Goal: Information Seeking & Learning: Learn about a topic

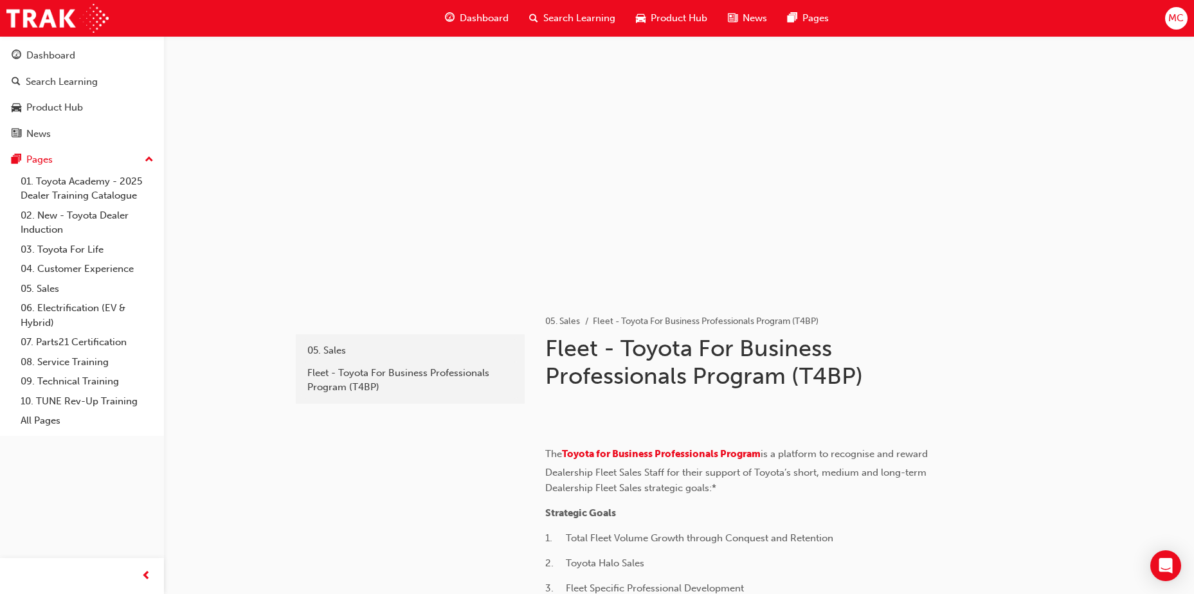
click at [462, 21] on span "Dashboard" at bounding box center [484, 18] width 49 height 15
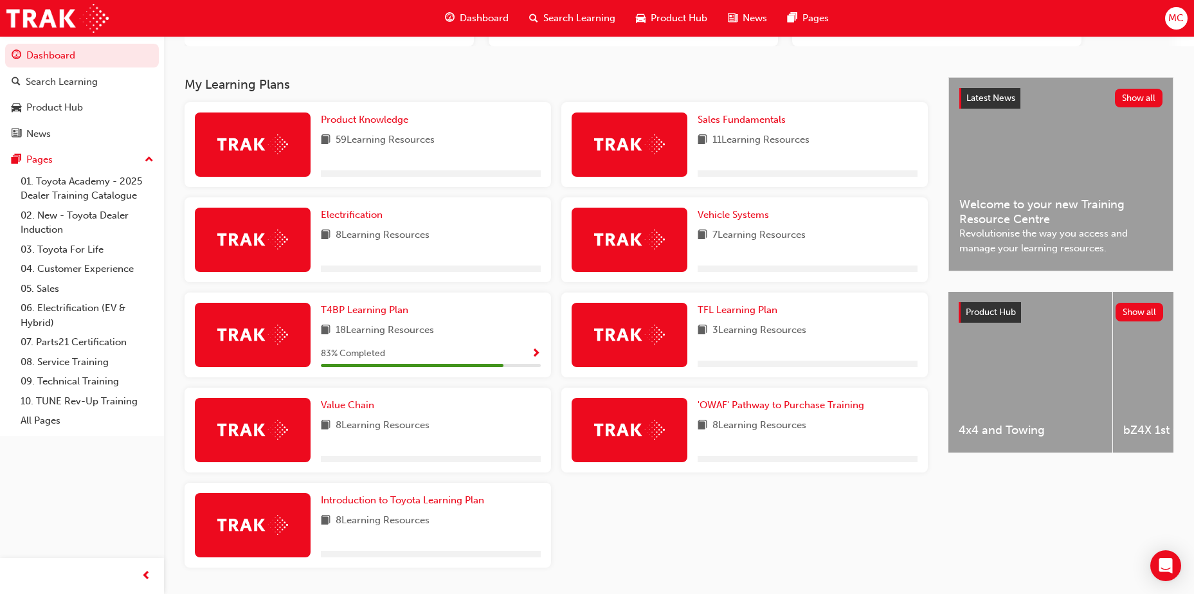
scroll to position [241, 0]
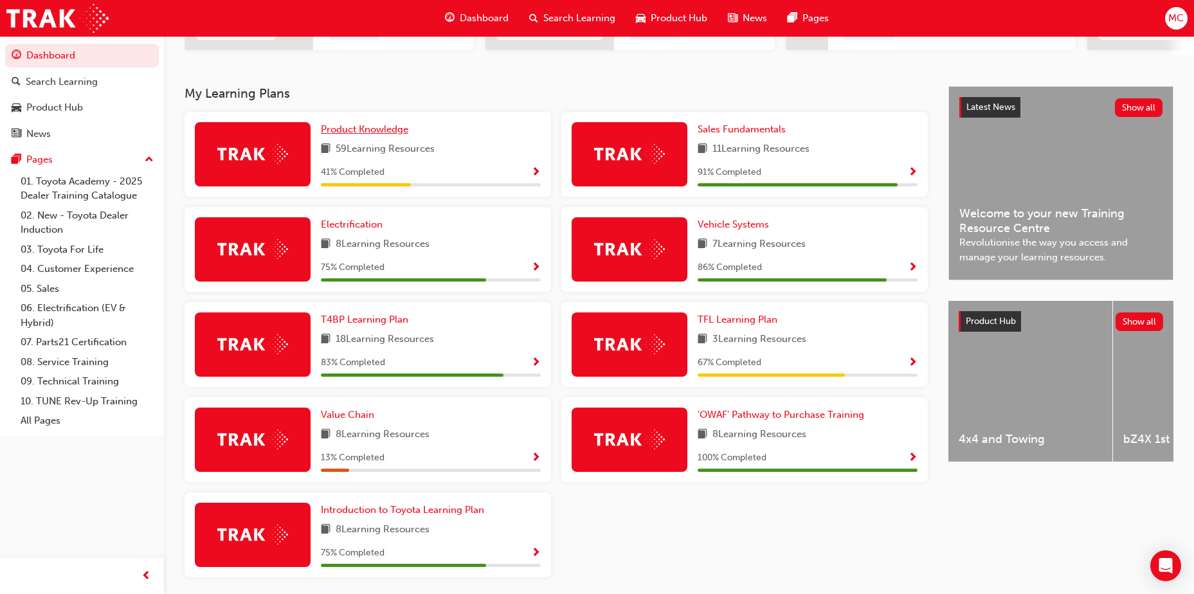
click at [375, 133] on span "Product Knowledge" at bounding box center [364, 129] width 87 height 12
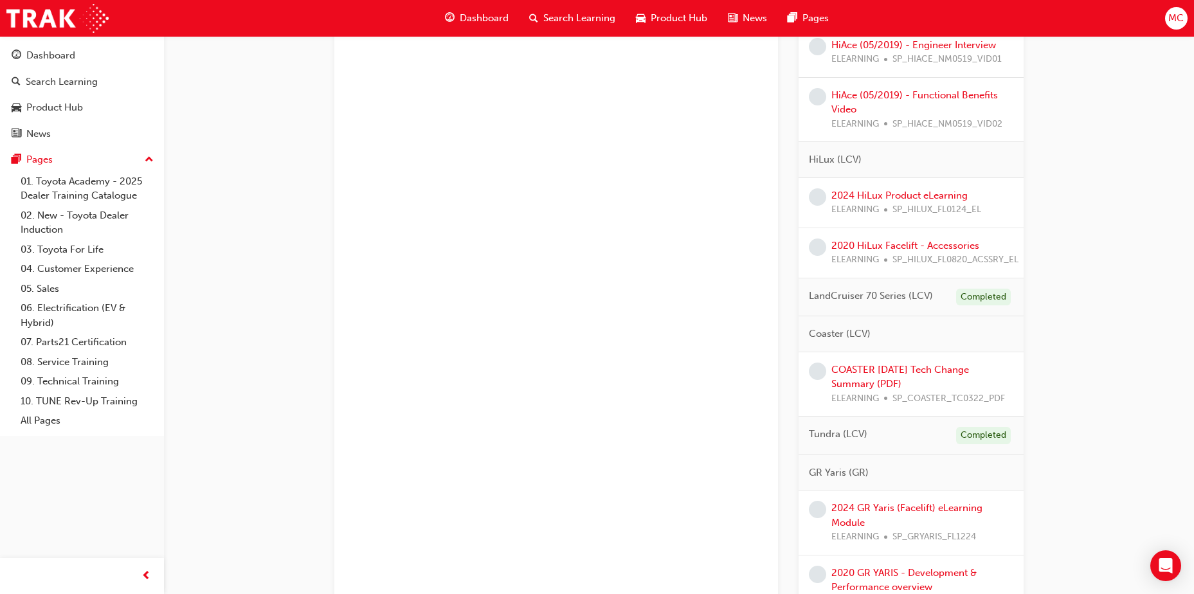
scroll to position [1723, 0]
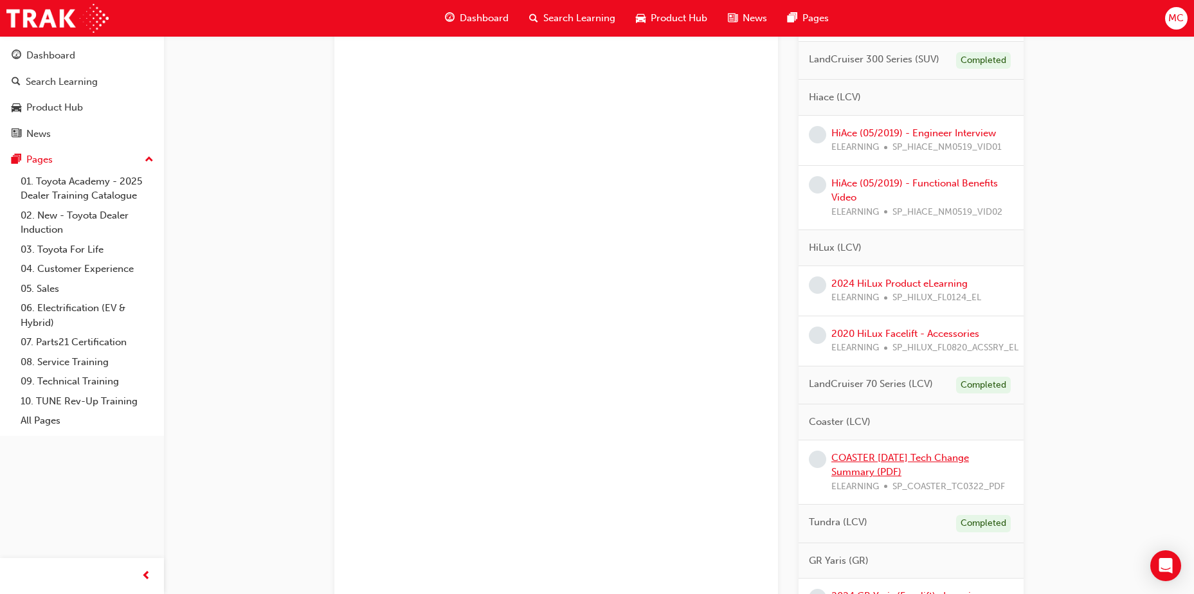
click at [889, 458] on link "COASTER [DATE] Tech Change Summary (PDF)" at bounding box center [900, 465] width 138 height 26
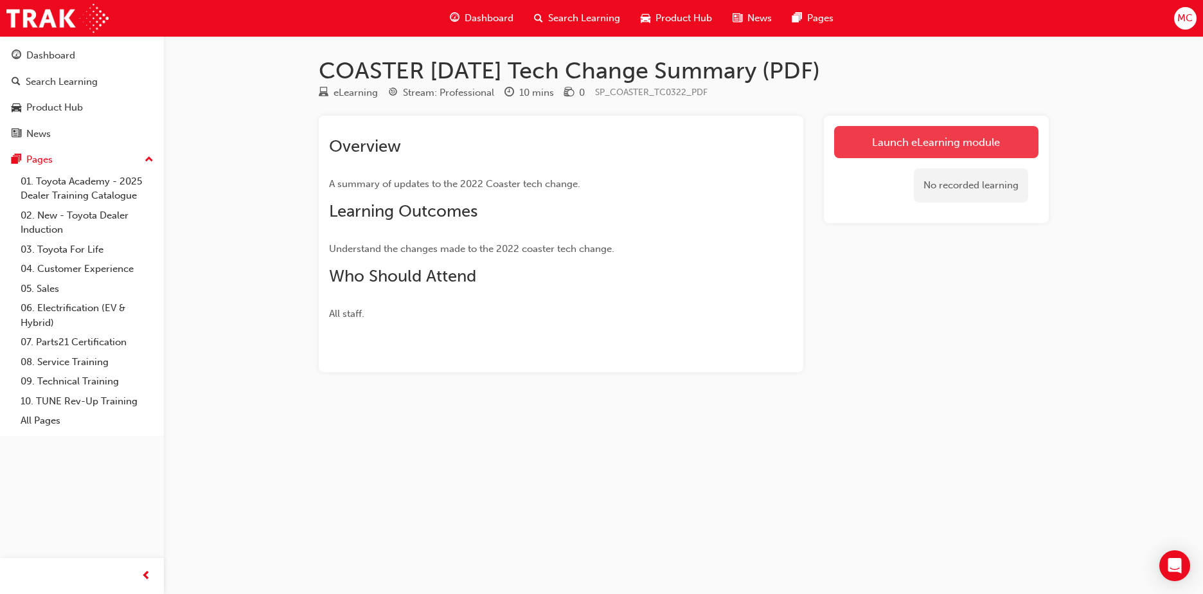
click at [955, 132] on link "Launch eLearning module" at bounding box center [936, 142] width 204 height 32
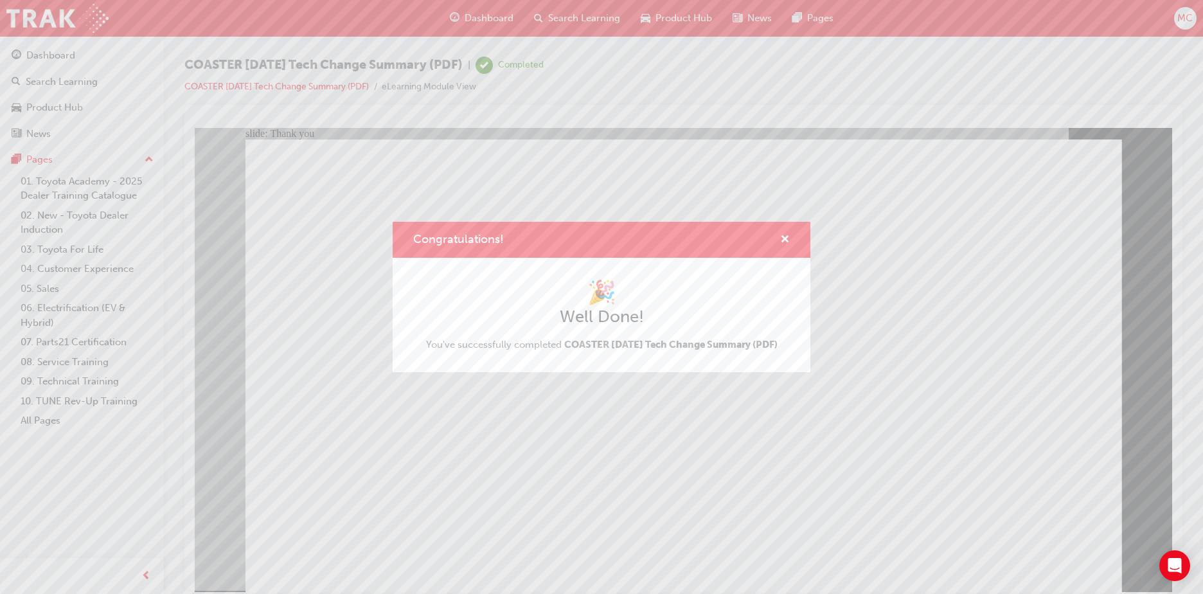
click at [791, 233] on div "Congratulations!" at bounding box center [602, 240] width 418 height 37
click at [780, 232] on div "Congratulations!" at bounding box center [780, 240] width 20 height 16
click at [782, 235] on span "cross-icon" at bounding box center [785, 241] width 10 height 12
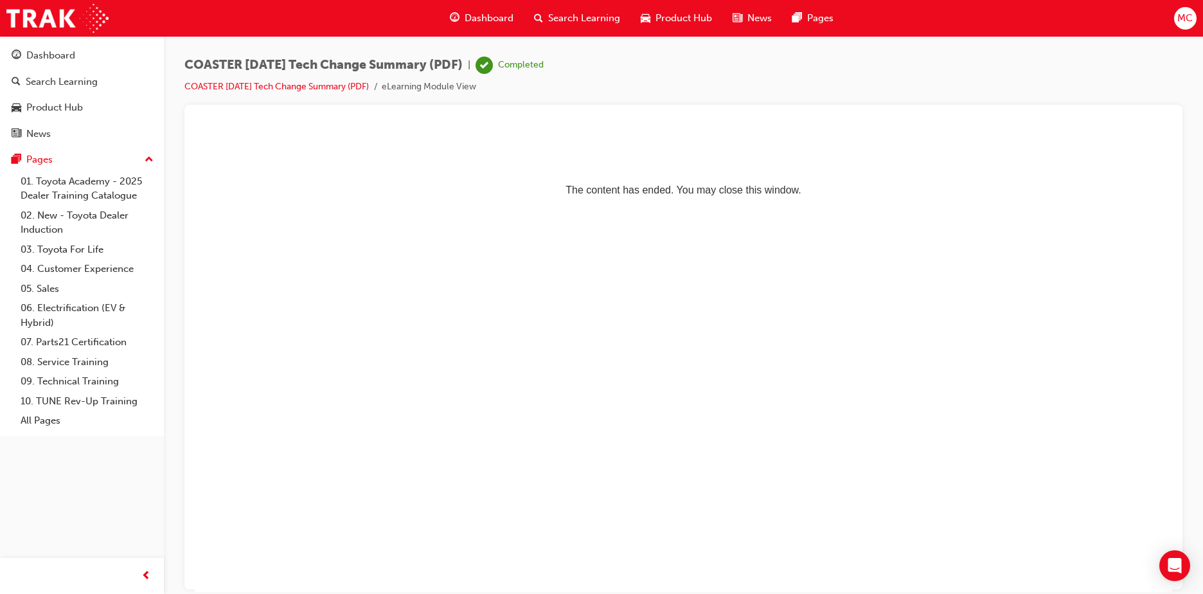
click at [467, 27] on div "Dashboard" at bounding box center [482, 18] width 84 height 26
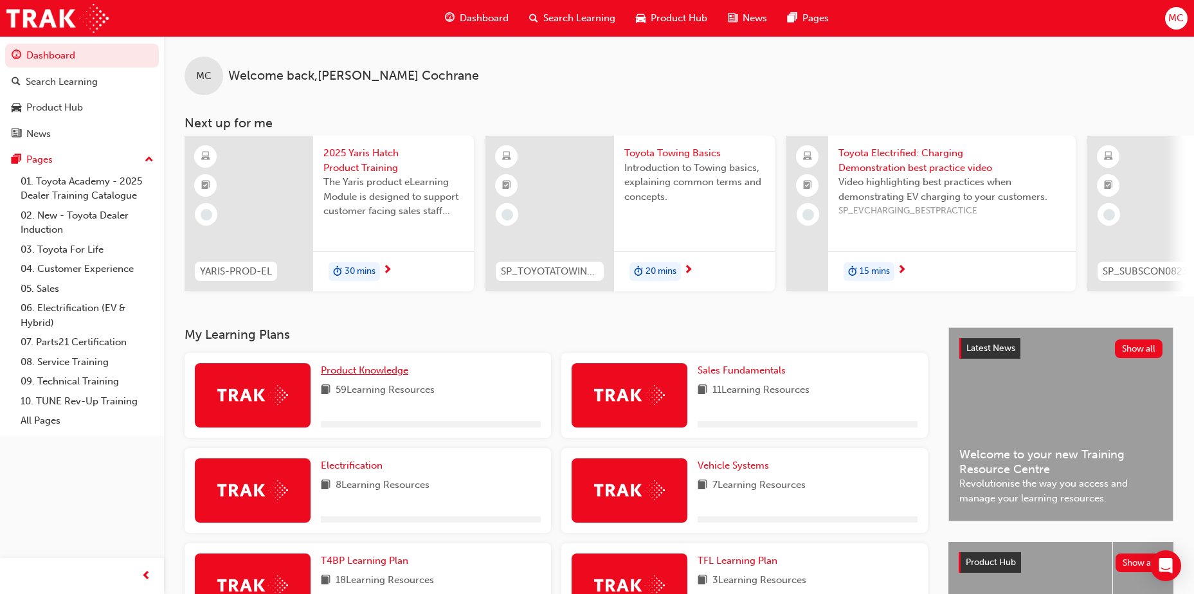
click at [379, 376] on span "Product Knowledge" at bounding box center [364, 371] width 87 height 12
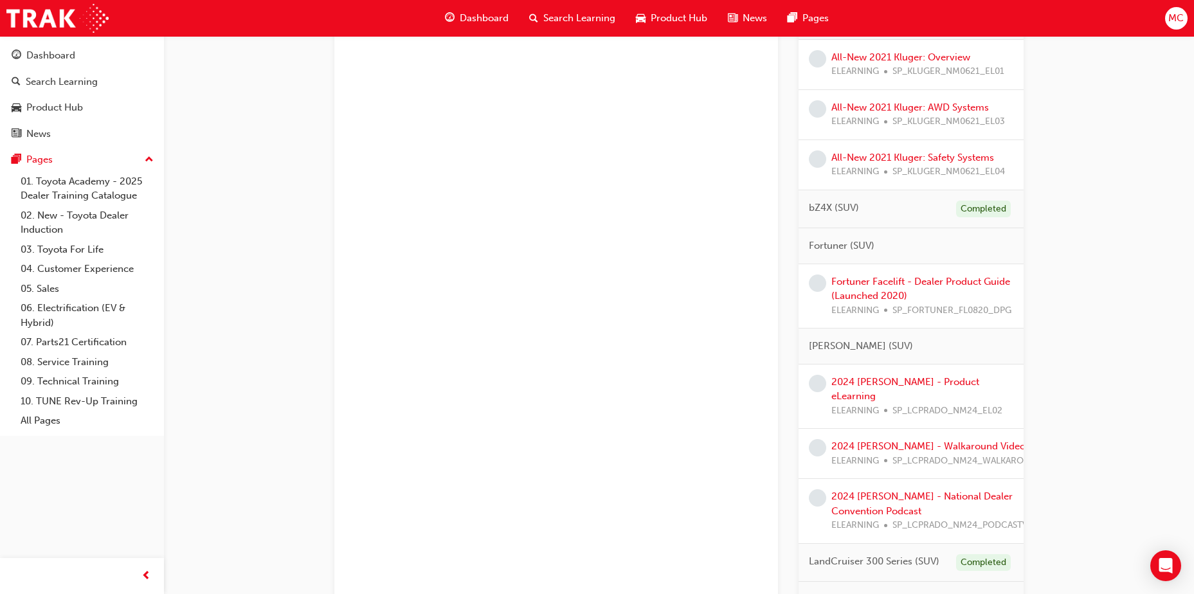
scroll to position [1350, 0]
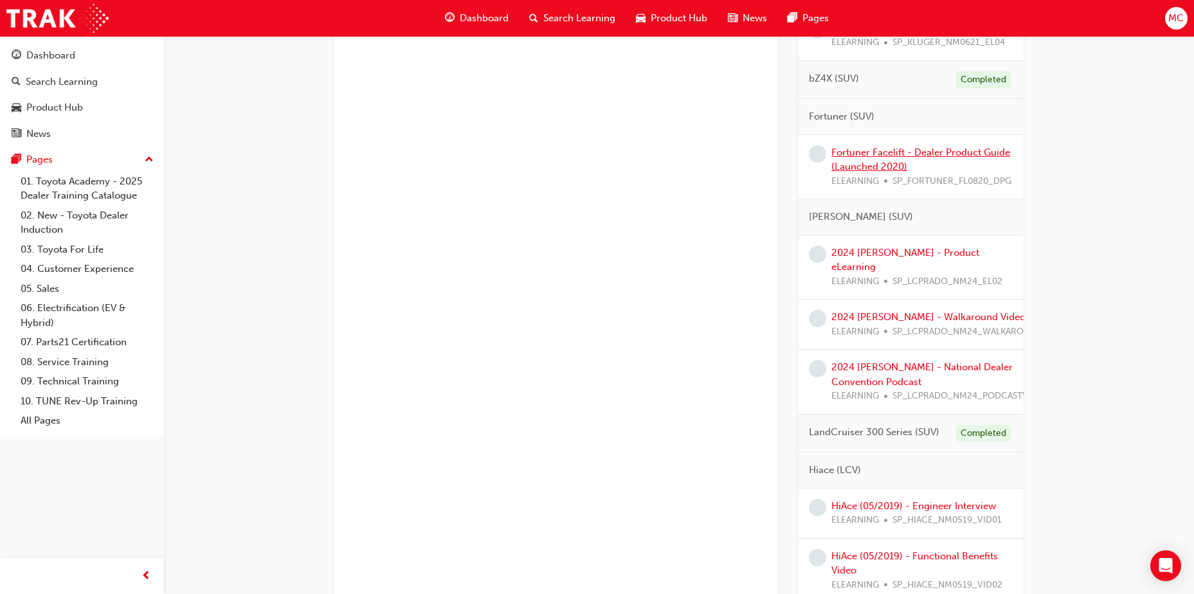
click at [888, 165] on link "Fortuner Facelift - Dealer Product Guide (Launched 2020)" at bounding box center [920, 160] width 179 height 26
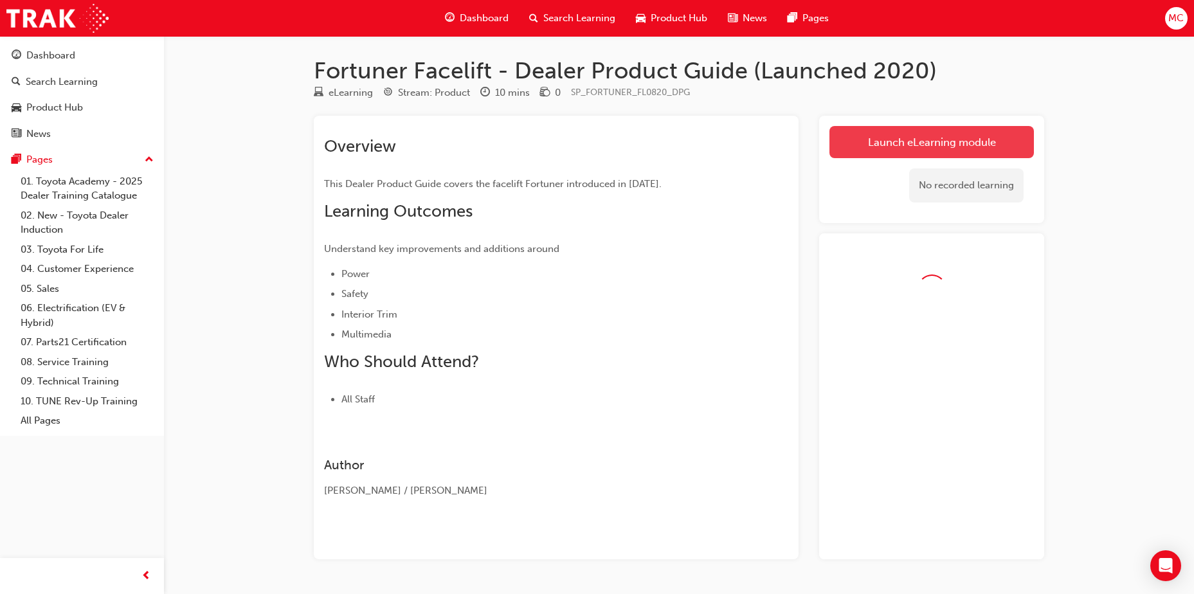
click at [980, 136] on link "Launch eLearning module" at bounding box center [931, 142] width 204 height 32
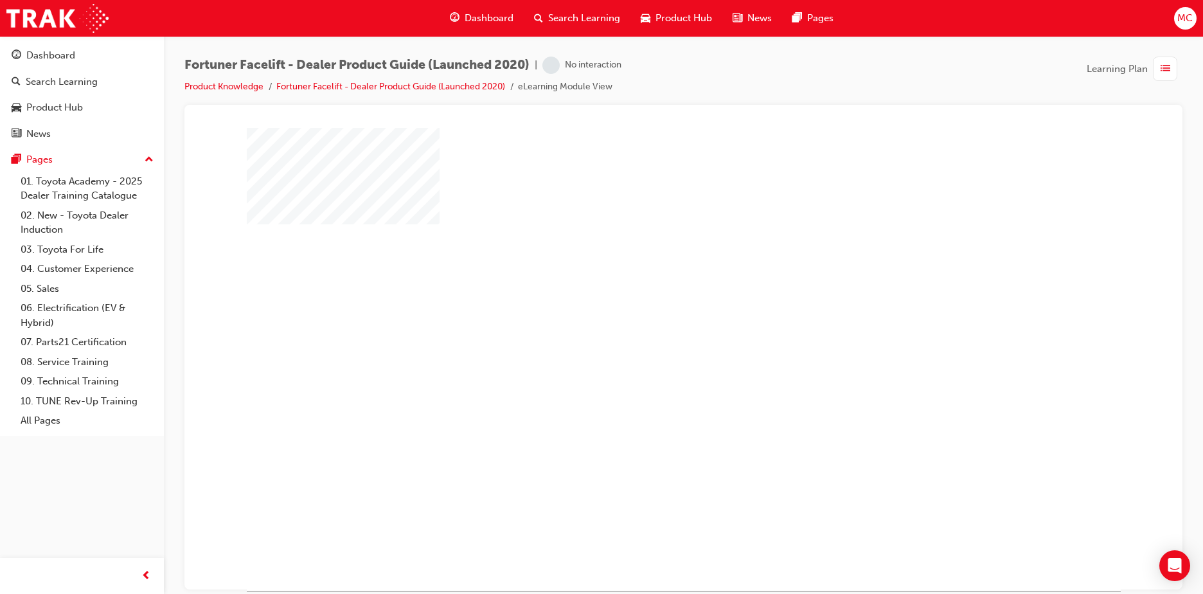
click at [647, 321] on div "play" at bounding box center [647, 321] width 0 height 0
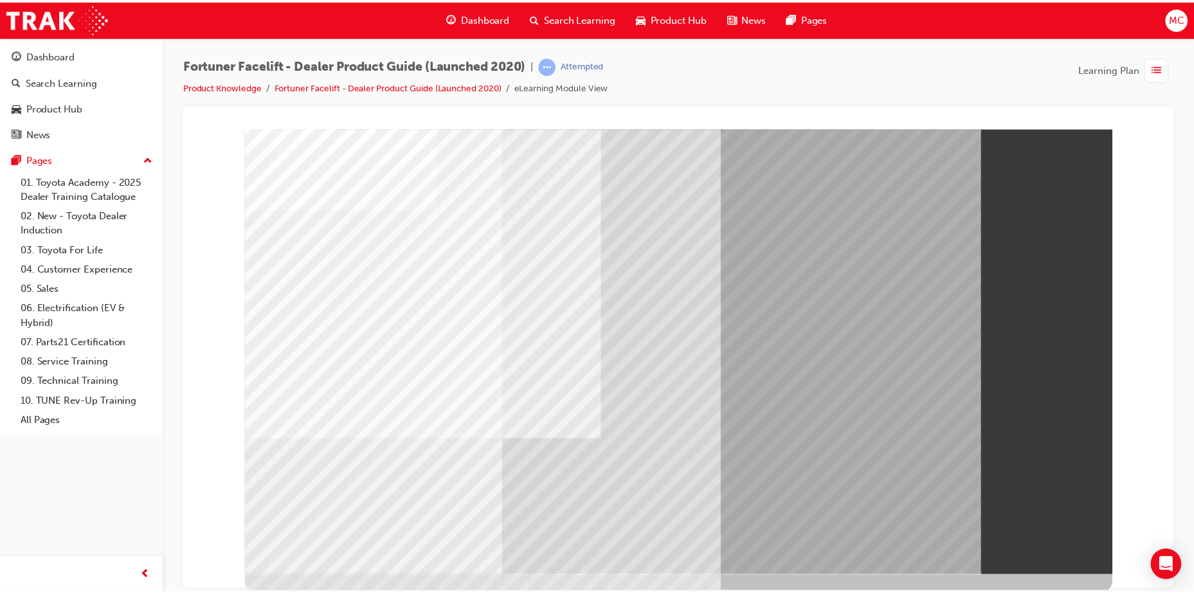
scroll to position [18, 0]
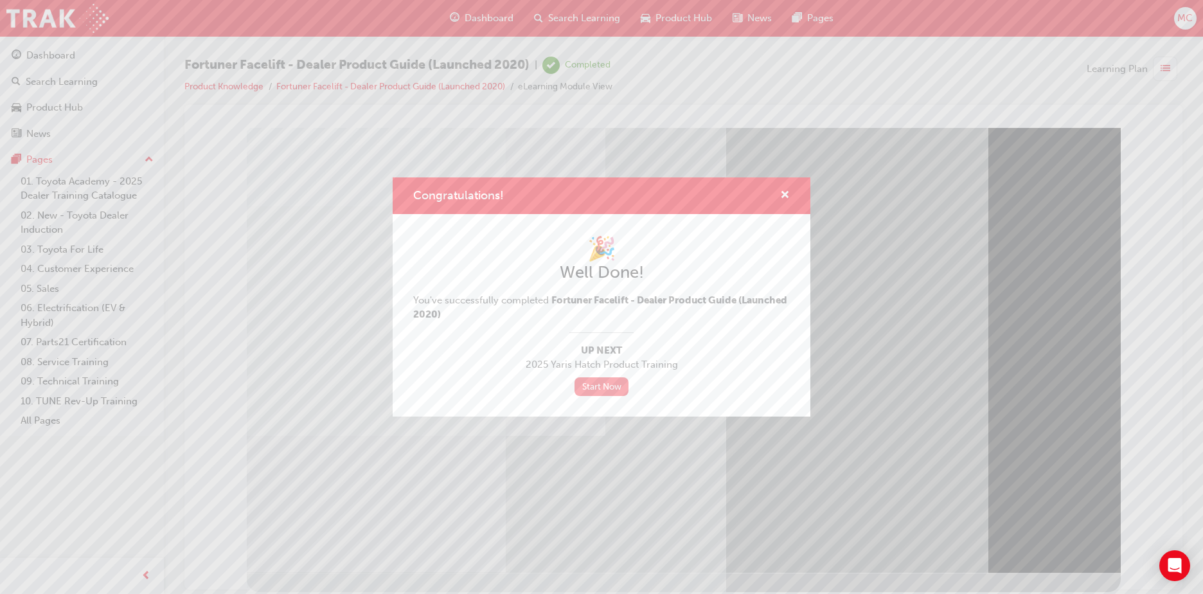
click at [626, 387] on link "Start Now" at bounding box center [602, 386] width 54 height 19
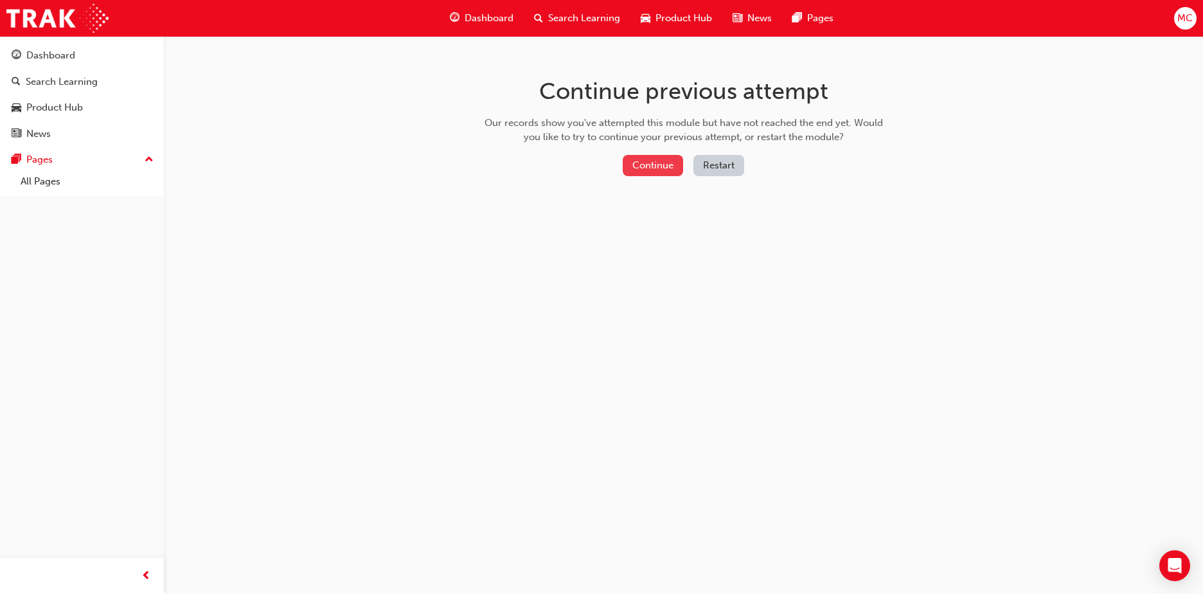
click at [644, 158] on button "Continue" at bounding box center [653, 165] width 60 height 21
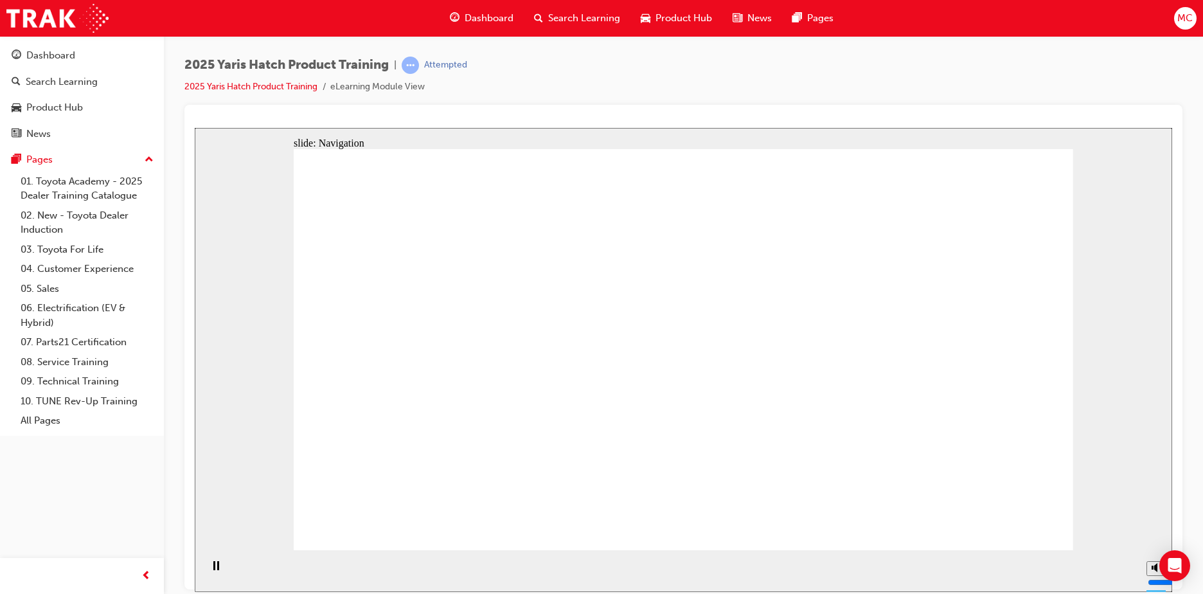
drag, startPoint x: 987, startPoint y: 499, endPoint x: 984, endPoint y: 485, distance: 14.7
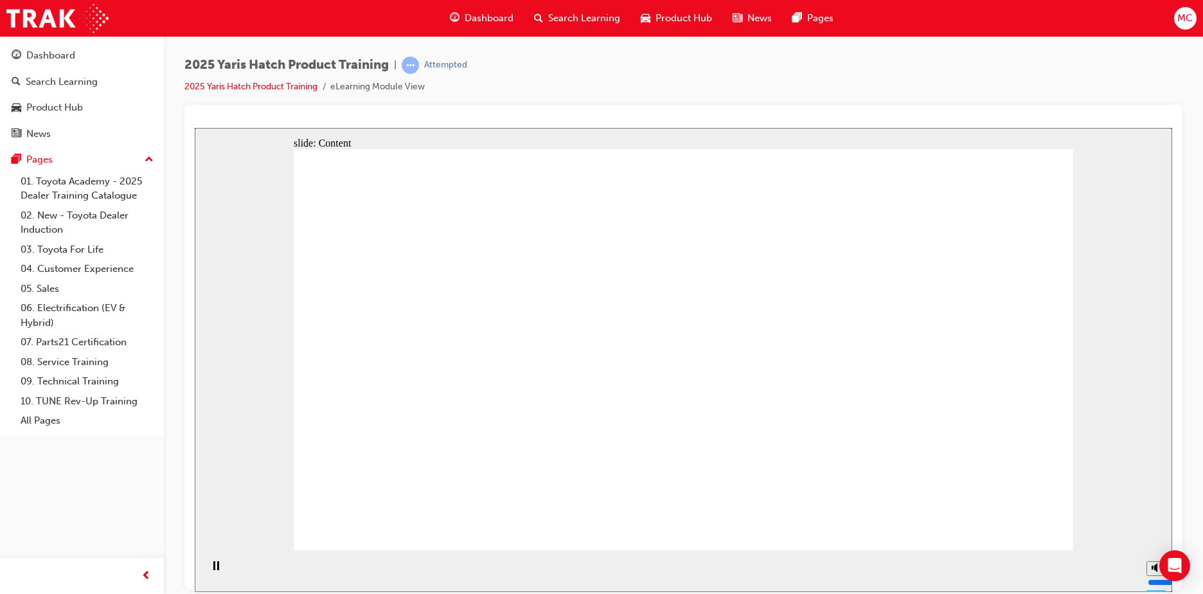
drag, startPoint x: 1027, startPoint y: 541, endPoint x: 1024, endPoint y: 530, distance: 11.4
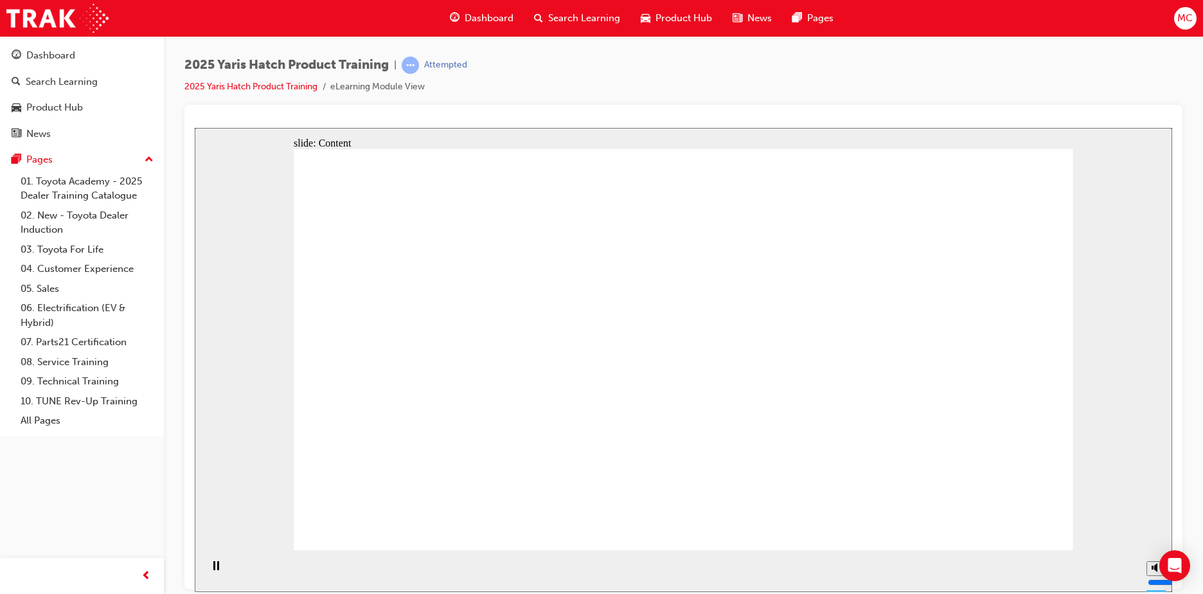
drag, startPoint x: 366, startPoint y: 255, endPoint x: 925, endPoint y: 252, distance: 558.7
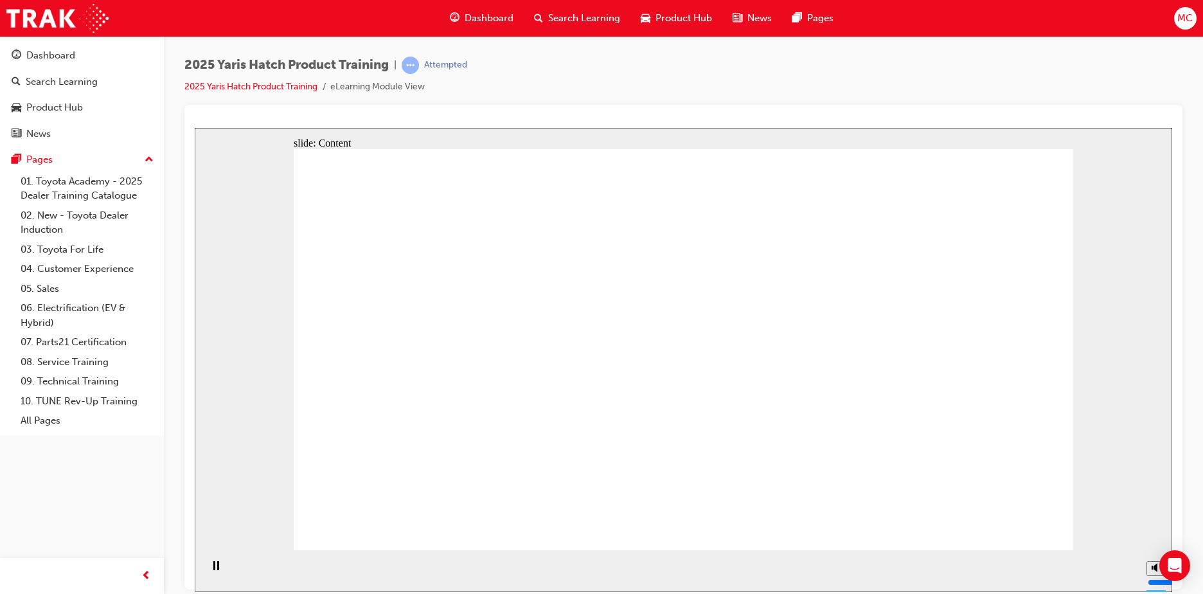
drag, startPoint x: 983, startPoint y: 512, endPoint x: 992, endPoint y: 519, distance: 11.4
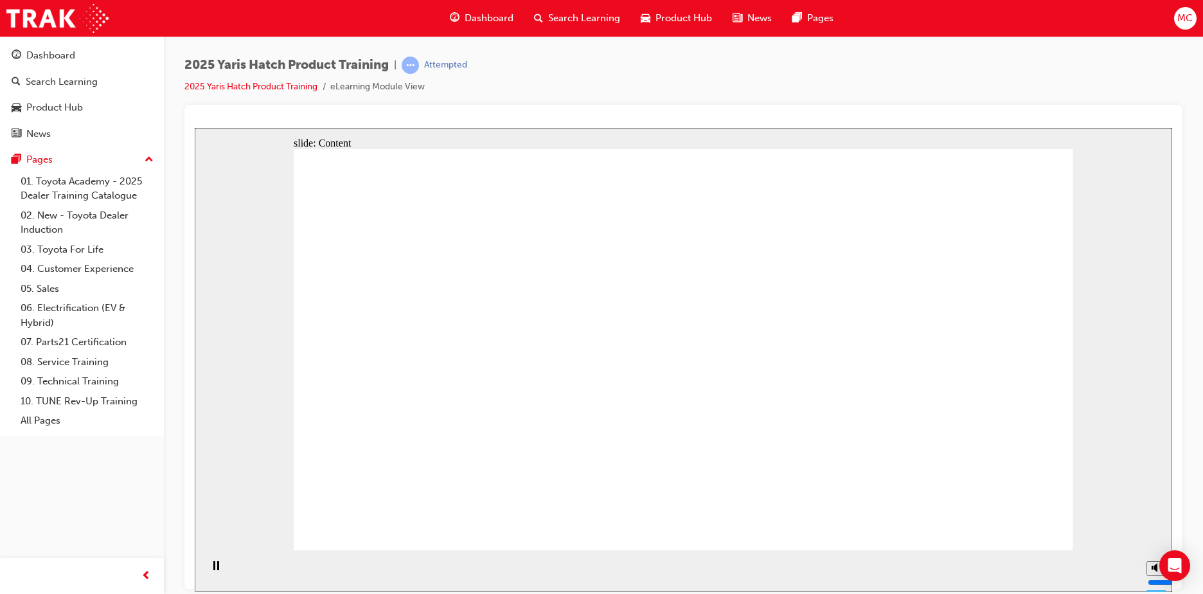
drag, startPoint x: 411, startPoint y: 399, endPoint x: 426, endPoint y: 397, distance: 14.2
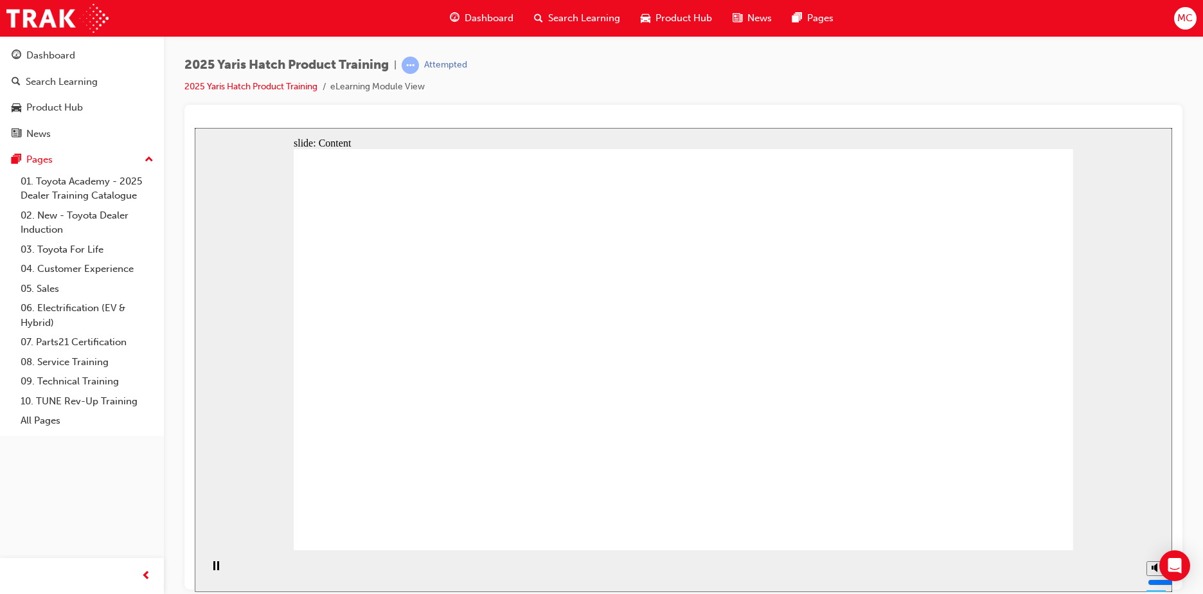
drag, startPoint x: 455, startPoint y: 304, endPoint x: 530, endPoint y: 349, distance: 87.7
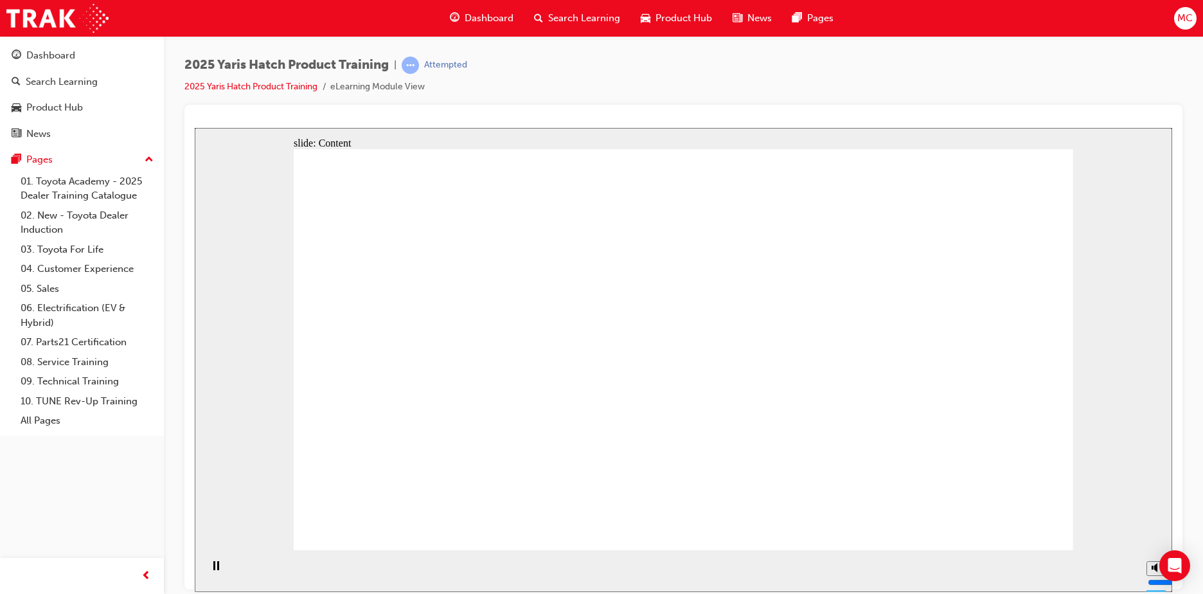
drag, startPoint x: 525, startPoint y: 329, endPoint x: 535, endPoint y: 330, distance: 9.8
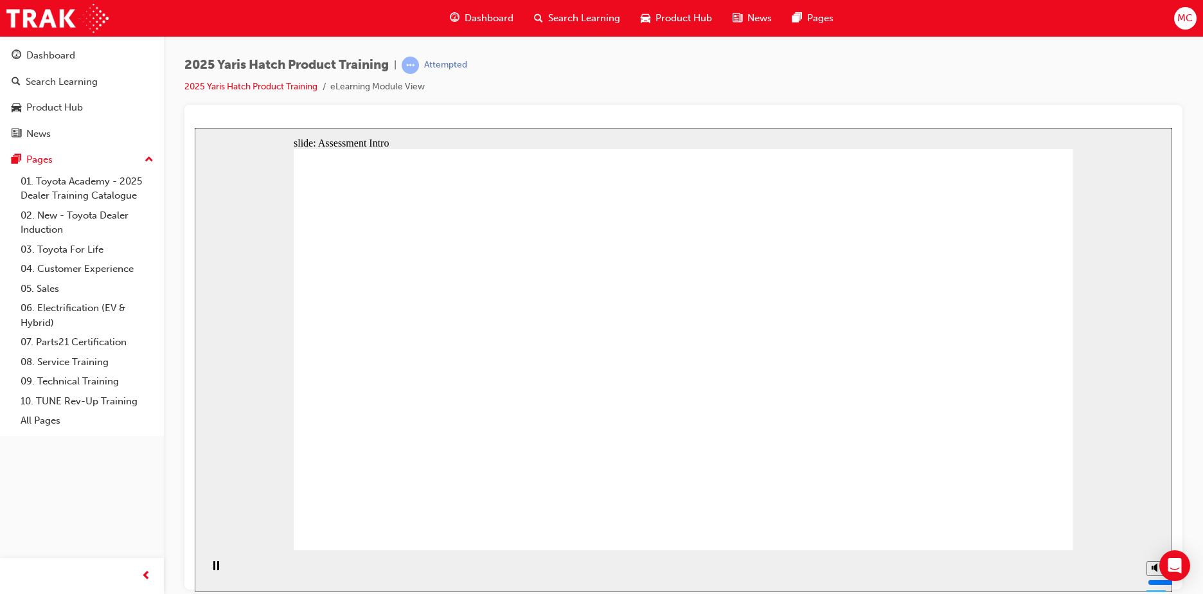
radio input "true"
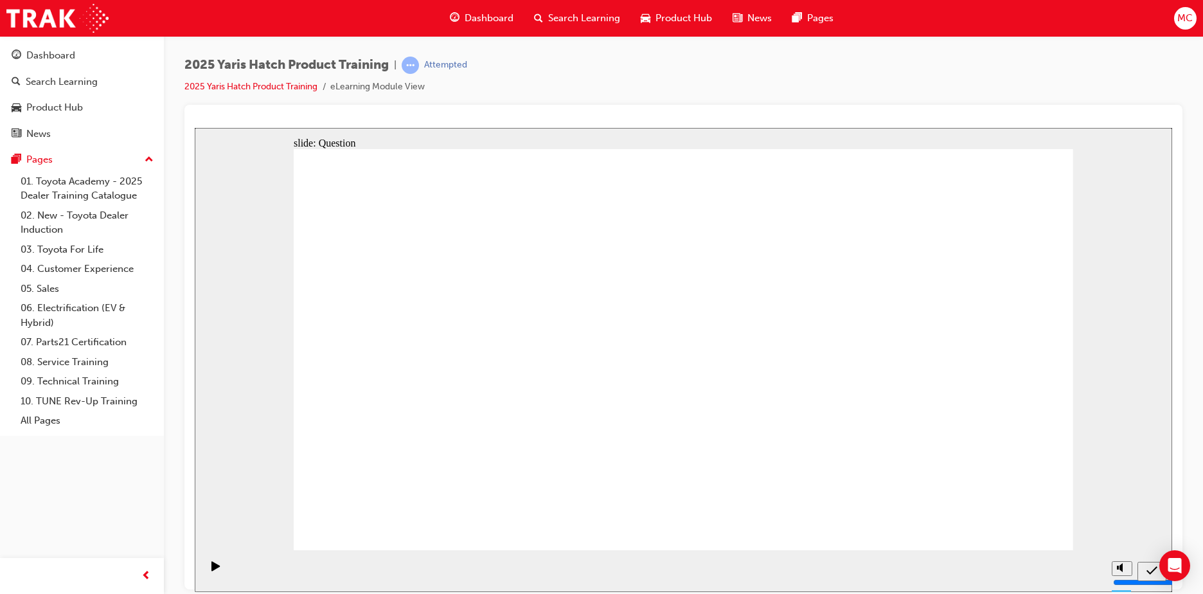
radio input "true"
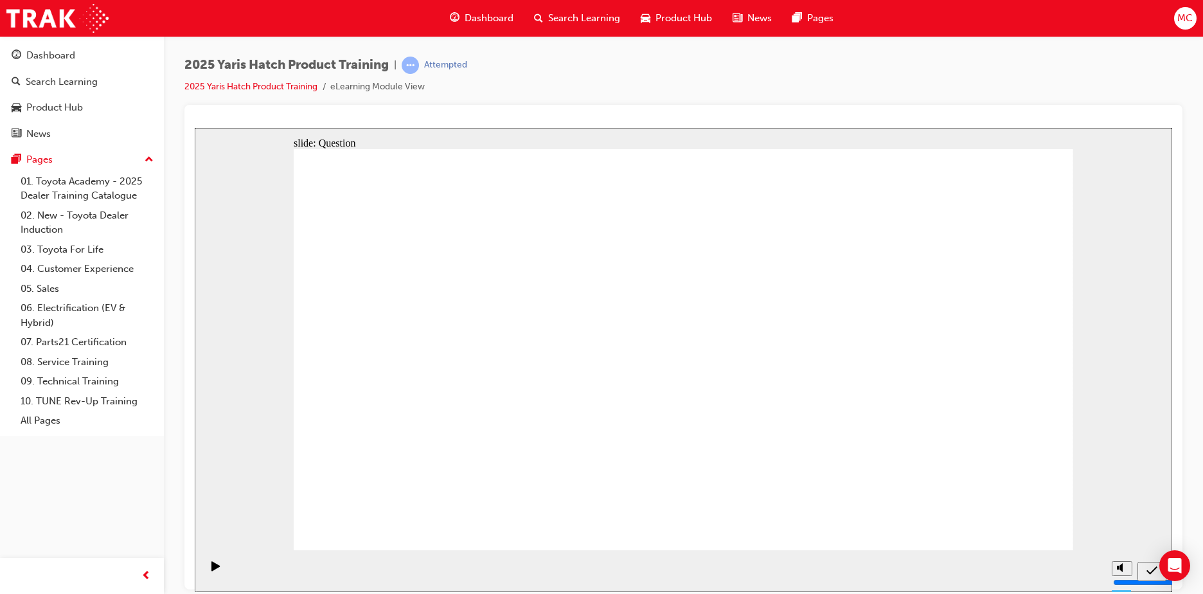
radio input "true"
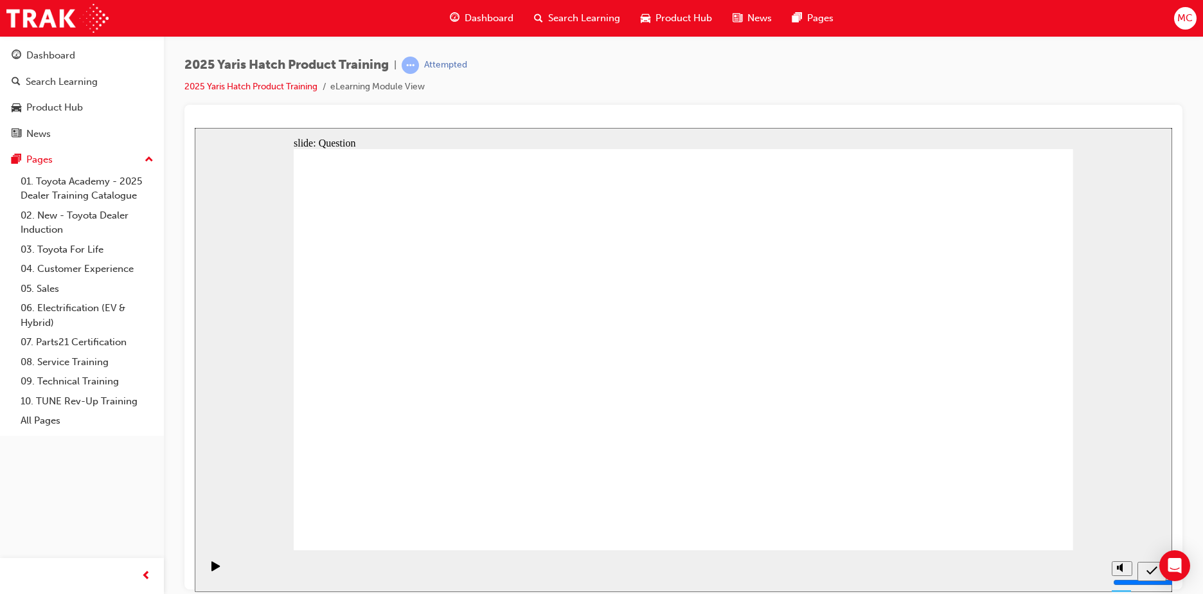
drag, startPoint x: 417, startPoint y: 480, endPoint x: 527, endPoint y: 347, distance: 171.7
drag, startPoint x: 422, startPoint y: 427, endPoint x: 521, endPoint y: 328, distance: 140.5
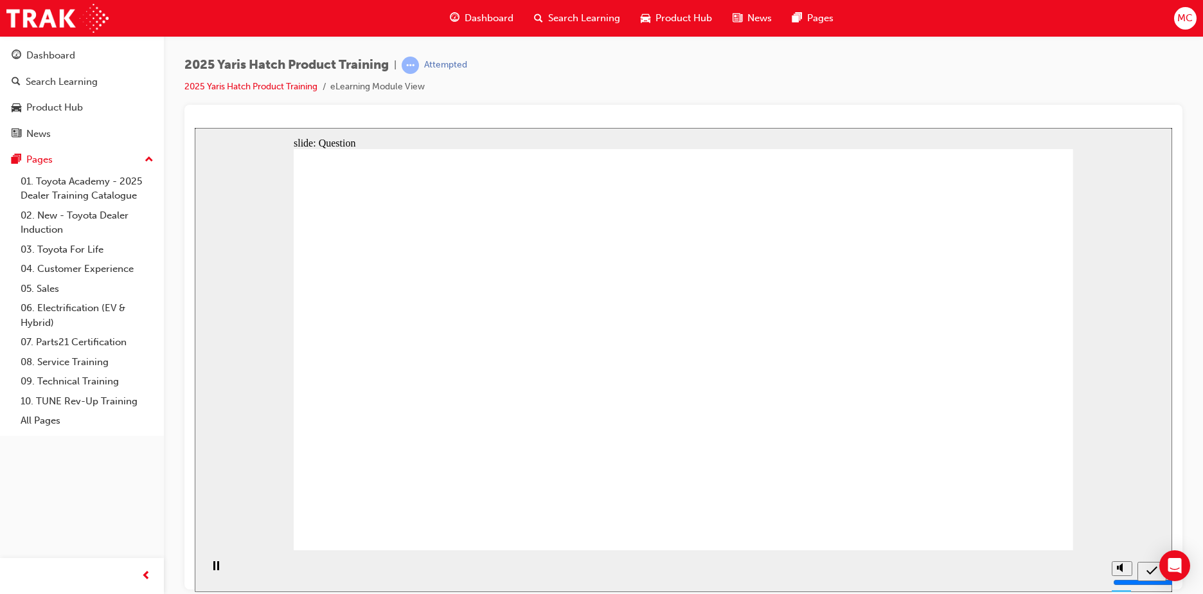
drag, startPoint x: 489, startPoint y: 346, endPoint x: 350, endPoint y: 453, distance: 175.1
drag, startPoint x: 822, startPoint y: 347, endPoint x: 530, endPoint y: 453, distance: 310.5
drag, startPoint x: 368, startPoint y: 346, endPoint x: 678, endPoint y: 464, distance: 331.7
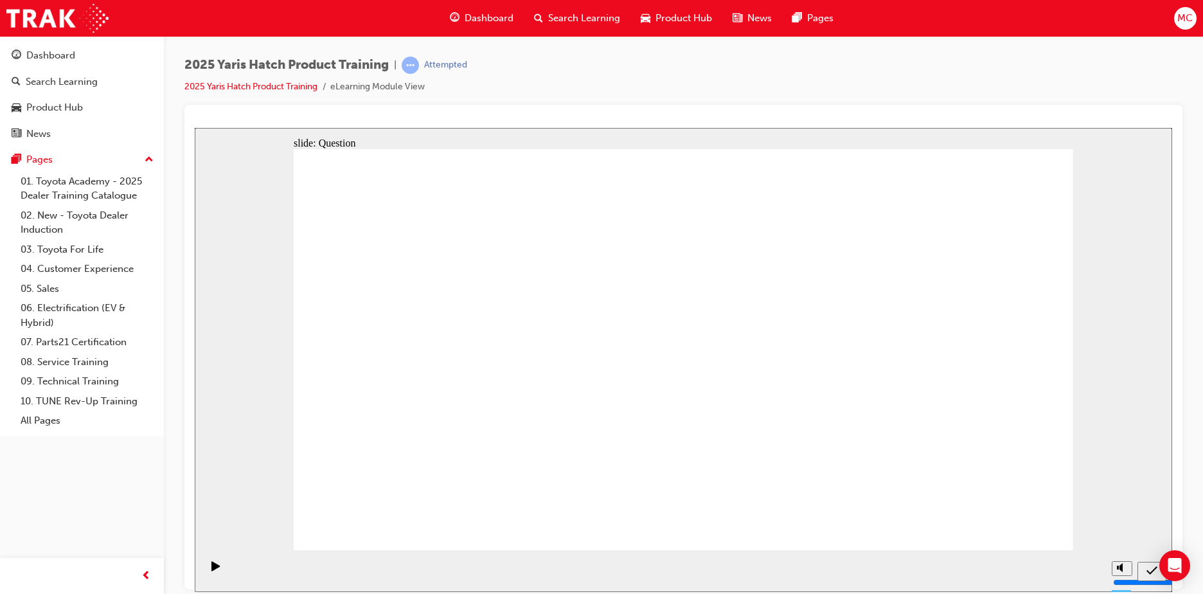
drag, startPoint x: 651, startPoint y: 345, endPoint x: 790, endPoint y: 438, distance: 167.2
drag, startPoint x: 971, startPoint y: 337, endPoint x: 962, endPoint y: 461, distance: 124.4
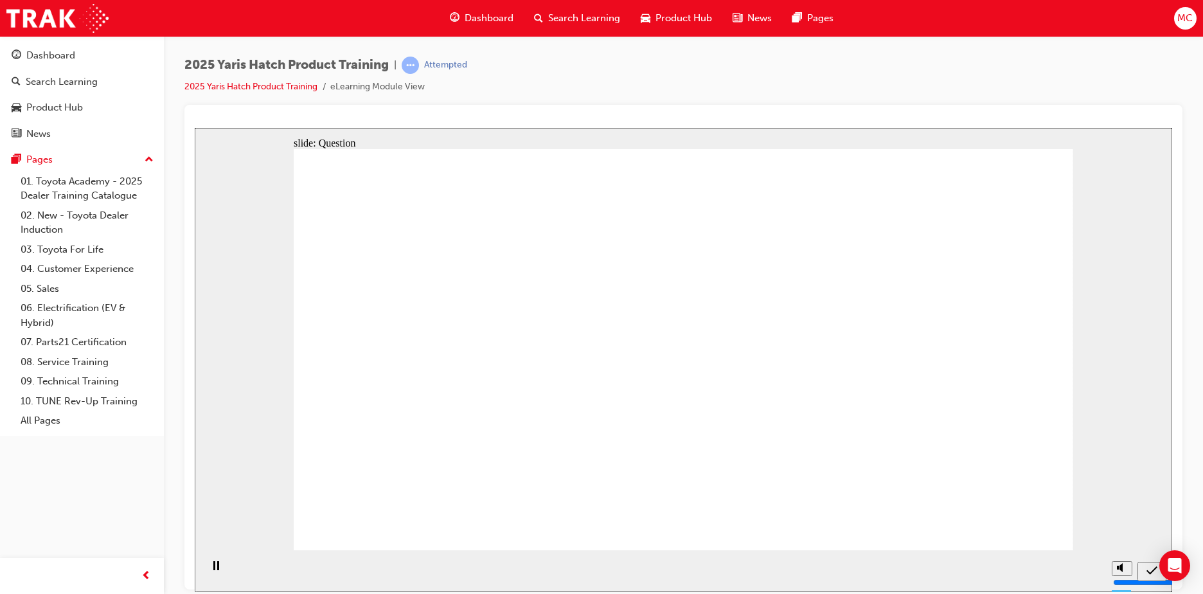
radio input "true"
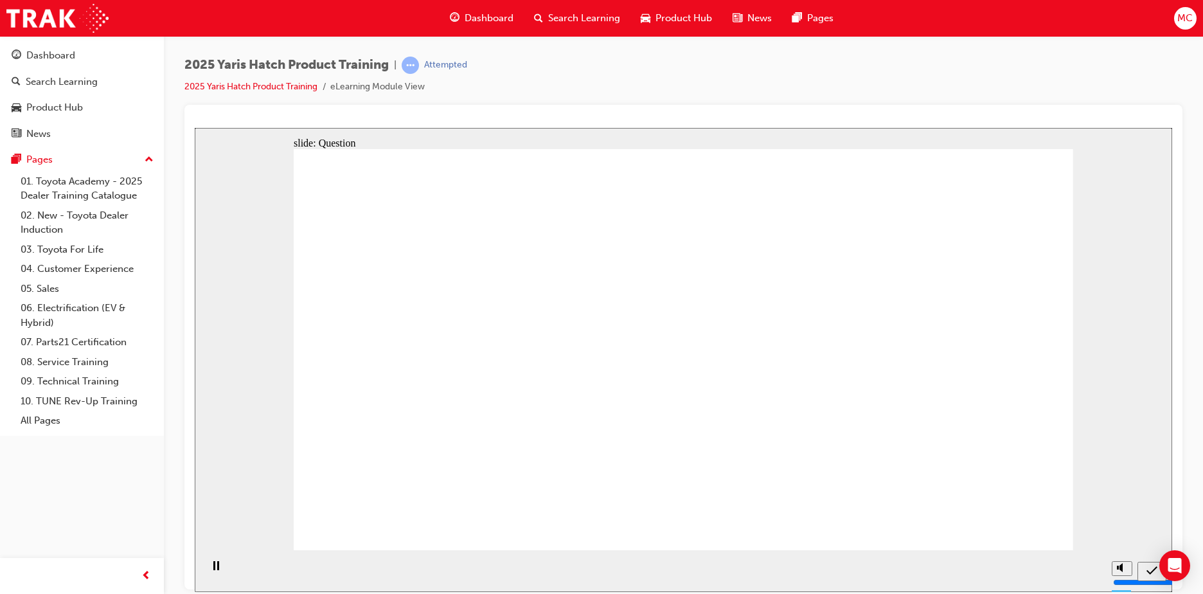
radio input "true"
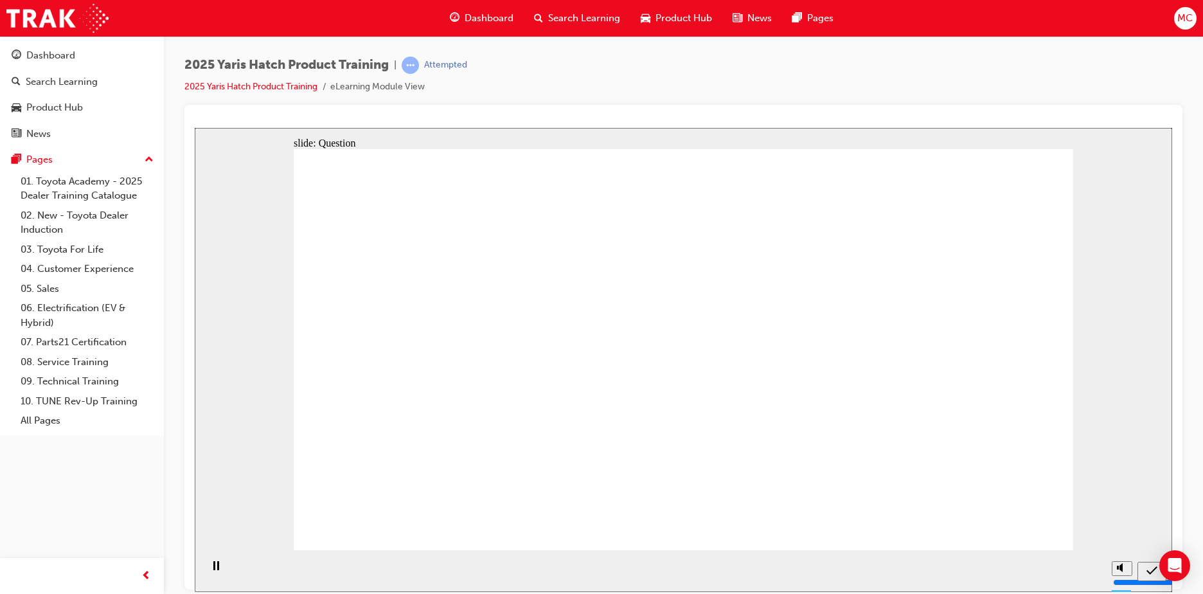
radio input "true"
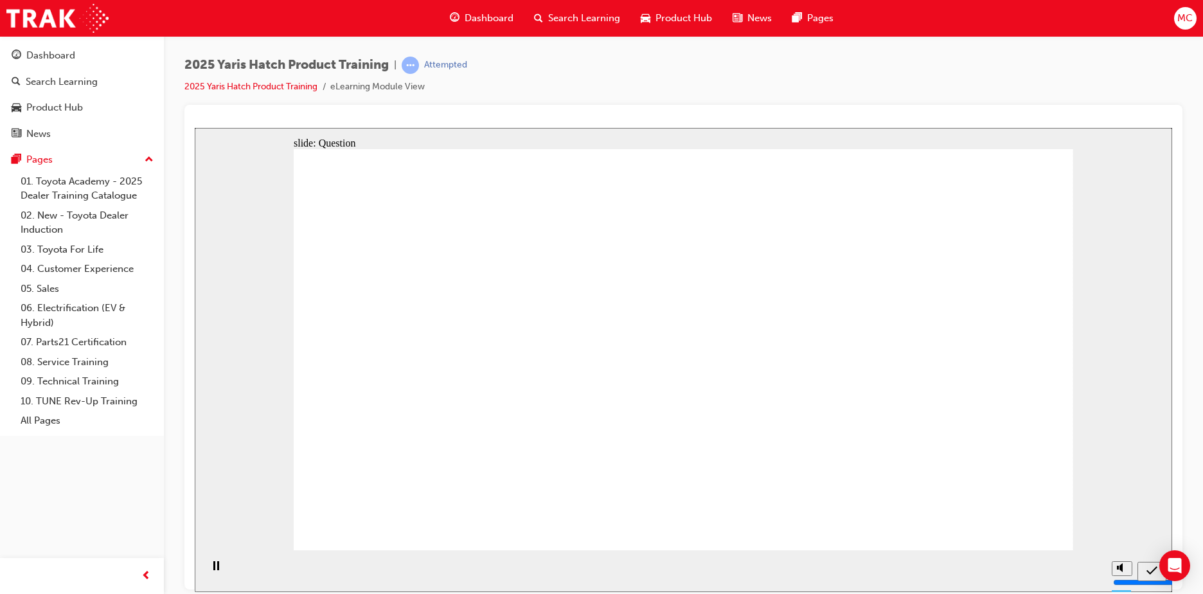
drag, startPoint x: 680, startPoint y: 329, endPoint x: 806, endPoint y: 456, distance: 178.7
drag, startPoint x: 402, startPoint y: 348, endPoint x: 986, endPoint y: 480, distance: 598.6
drag, startPoint x: 959, startPoint y: 348, endPoint x: 685, endPoint y: 461, distance: 295.5
drag, startPoint x: 786, startPoint y: 350, endPoint x: 525, endPoint y: 455, distance: 280.9
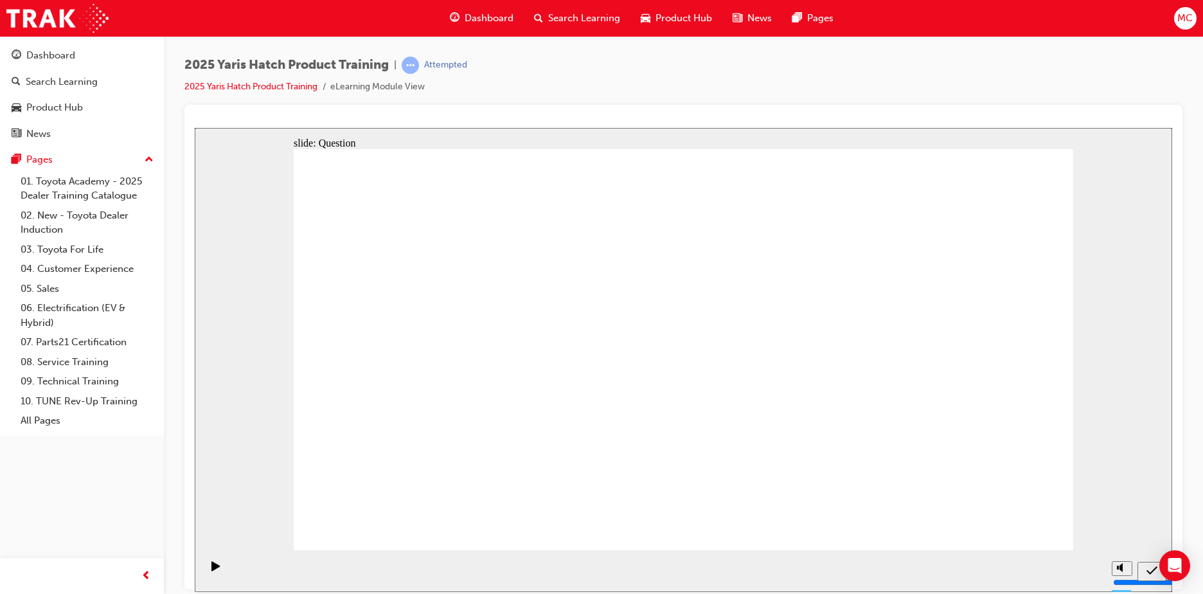
drag, startPoint x: 509, startPoint y: 357, endPoint x: 365, endPoint y: 462, distance: 178.5
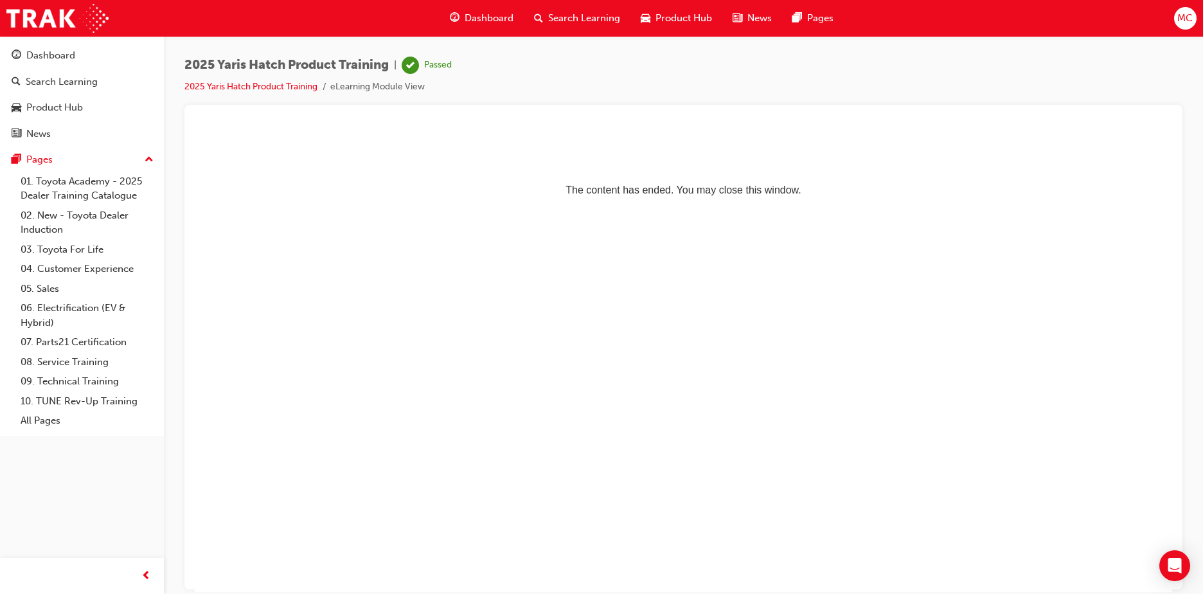
click at [494, 23] on span "Dashboard" at bounding box center [489, 18] width 49 height 15
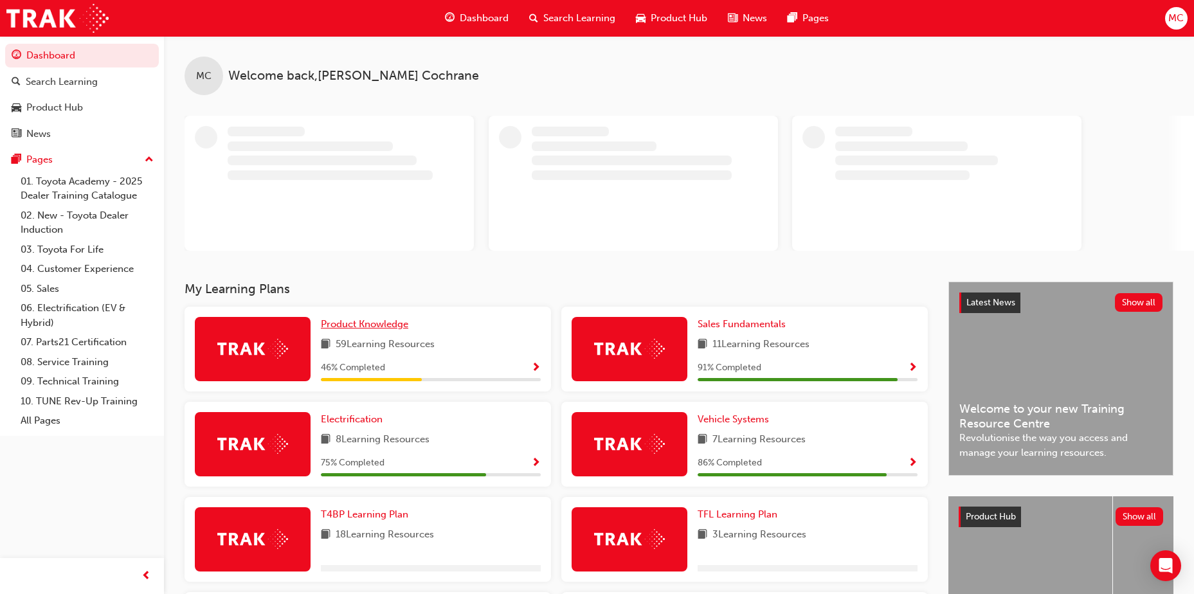
click at [353, 321] on span "Product Knowledge" at bounding box center [364, 324] width 87 height 12
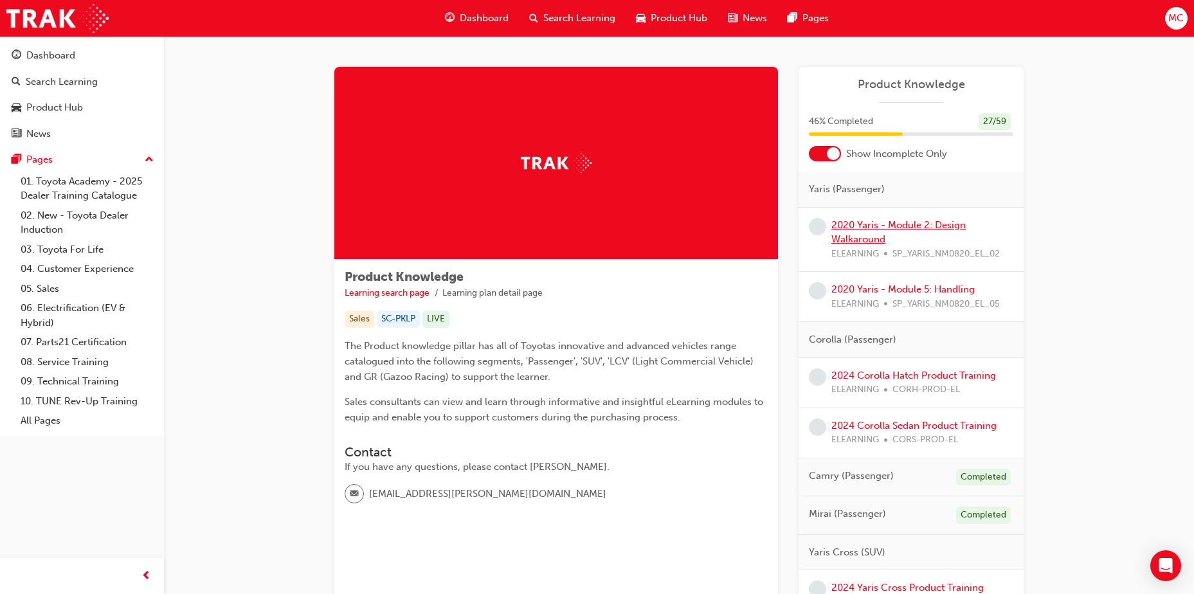
click at [881, 224] on link "2020 Yaris - Module 2: Design Walkaround" at bounding box center [898, 232] width 134 height 26
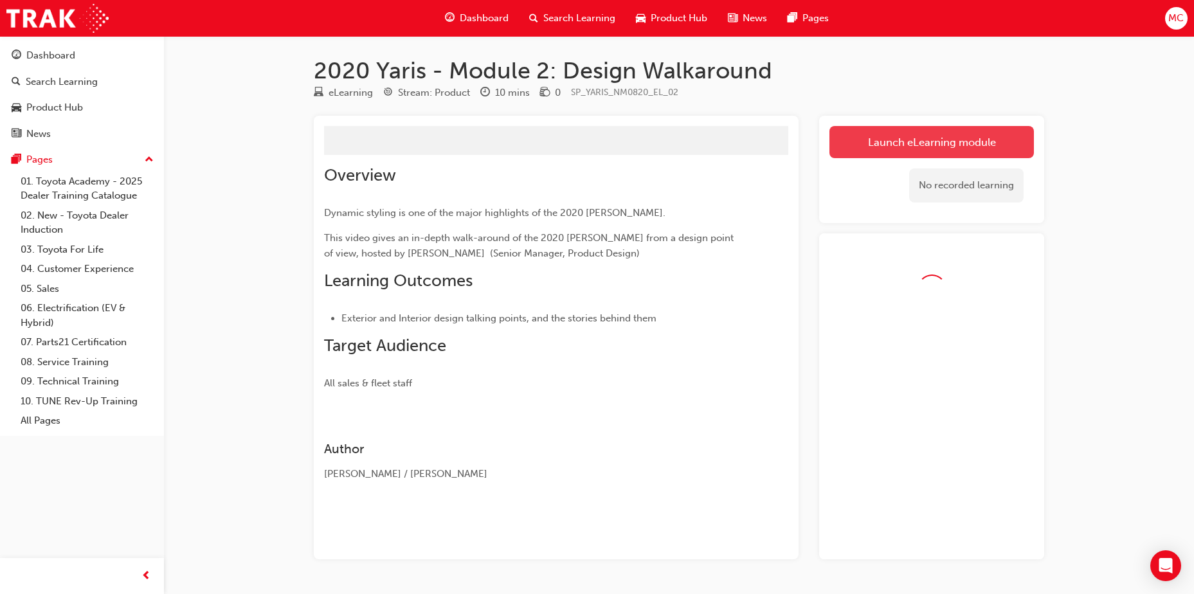
click at [914, 141] on button "Launch eLearning module" at bounding box center [931, 142] width 204 height 32
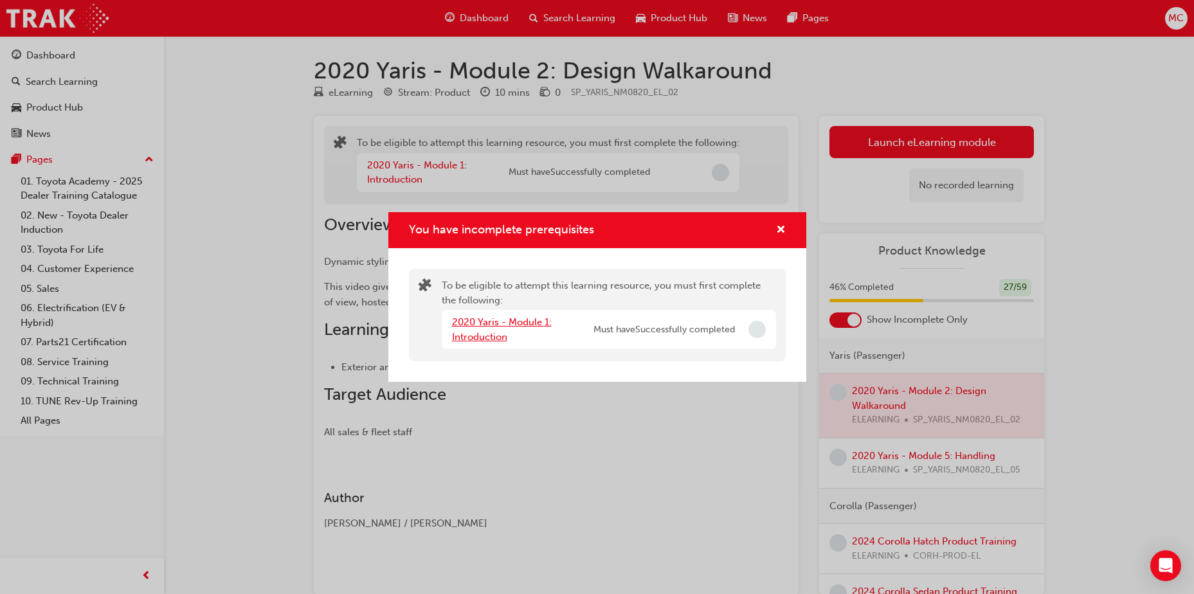
click at [473, 324] on link "2020 Yaris - Module 1: Introduction" at bounding box center [502, 329] width 100 height 26
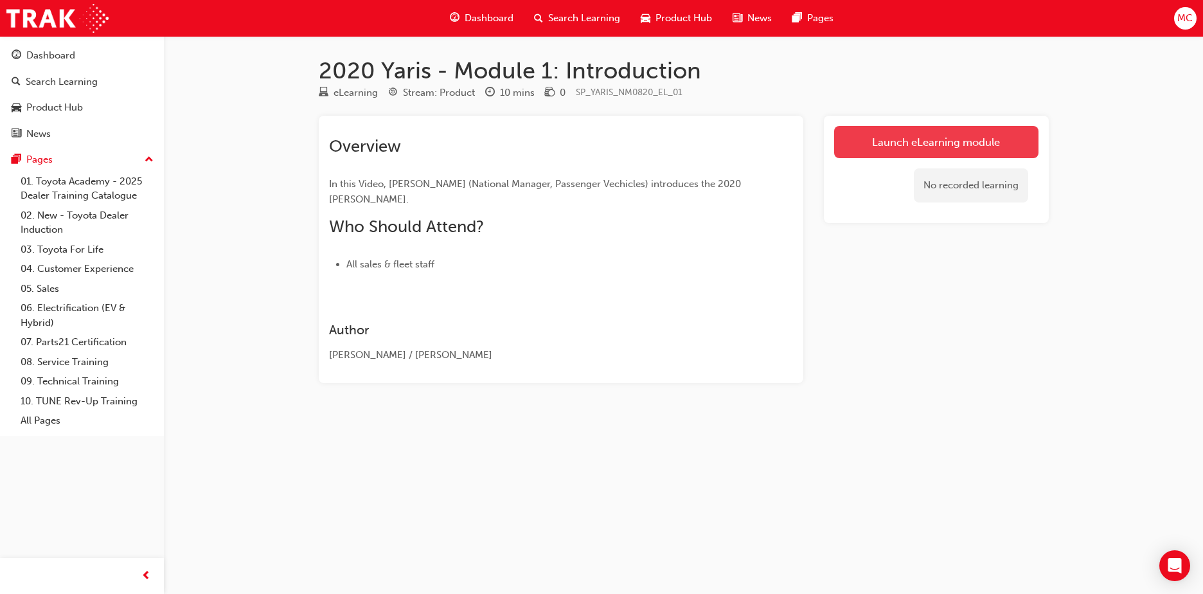
click at [912, 145] on link "Launch eLearning module" at bounding box center [936, 142] width 204 height 32
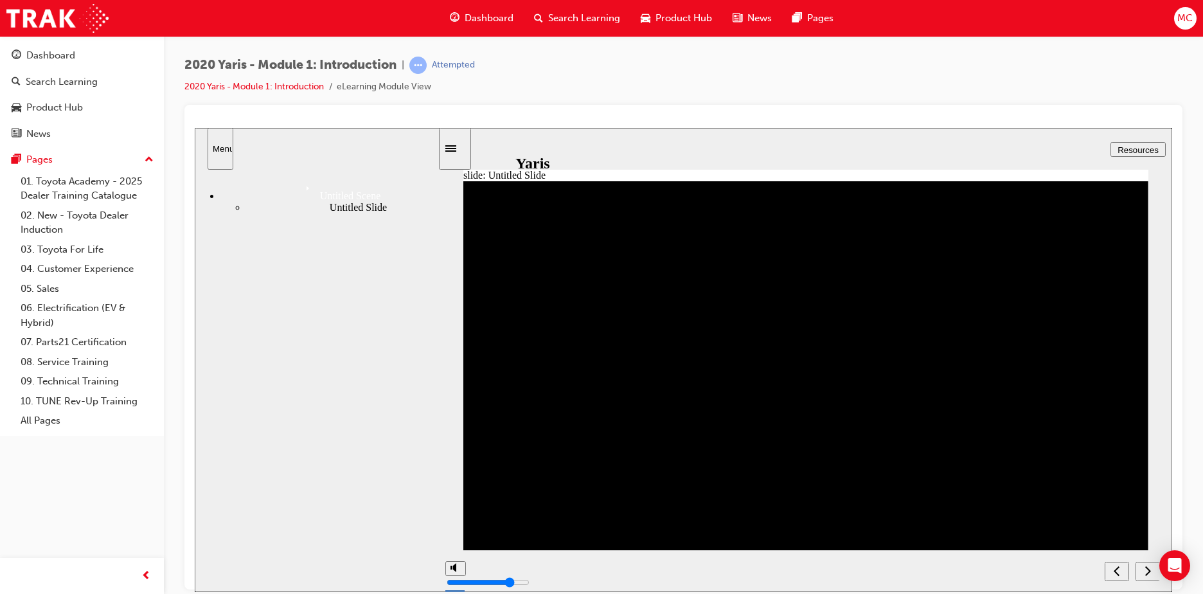
click at [1146, 572] on icon "next" at bounding box center [1148, 570] width 6 height 12
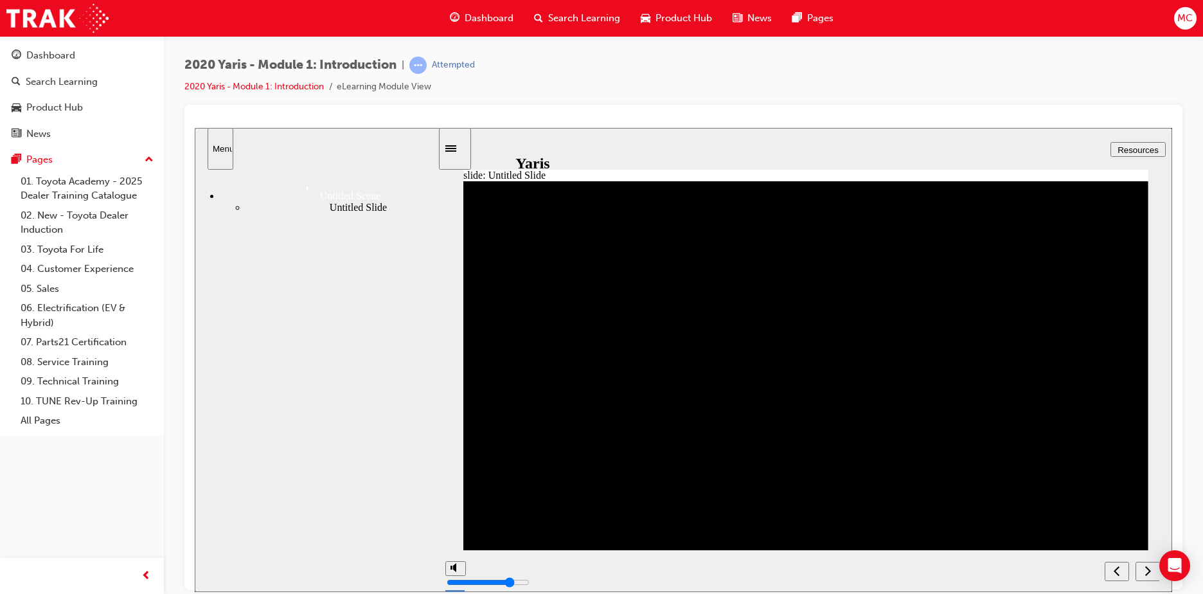
click at [1146, 572] on icon "next" at bounding box center [1148, 570] width 6 height 12
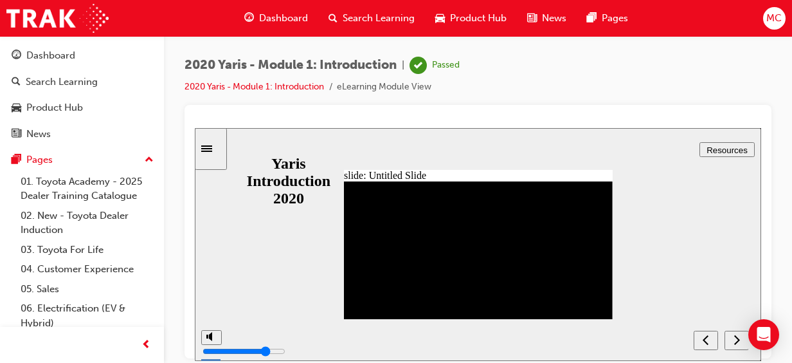
click at [735, 336] on icon "next" at bounding box center [737, 339] width 6 height 10
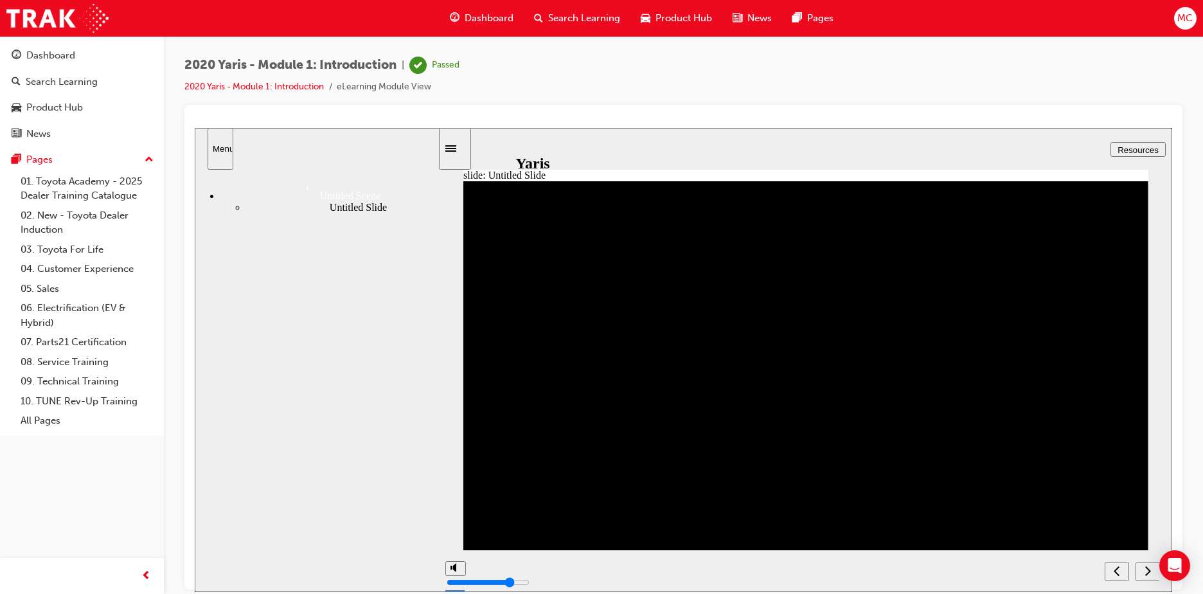
click at [1144, 571] on div "next" at bounding box center [1148, 571] width 14 height 14
click at [343, 420] on nav "Untitled Scene Untitled Slide" at bounding box center [317, 377] width 244 height 416
click at [465, 17] on span "Dashboard" at bounding box center [489, 18] width 49 height 15
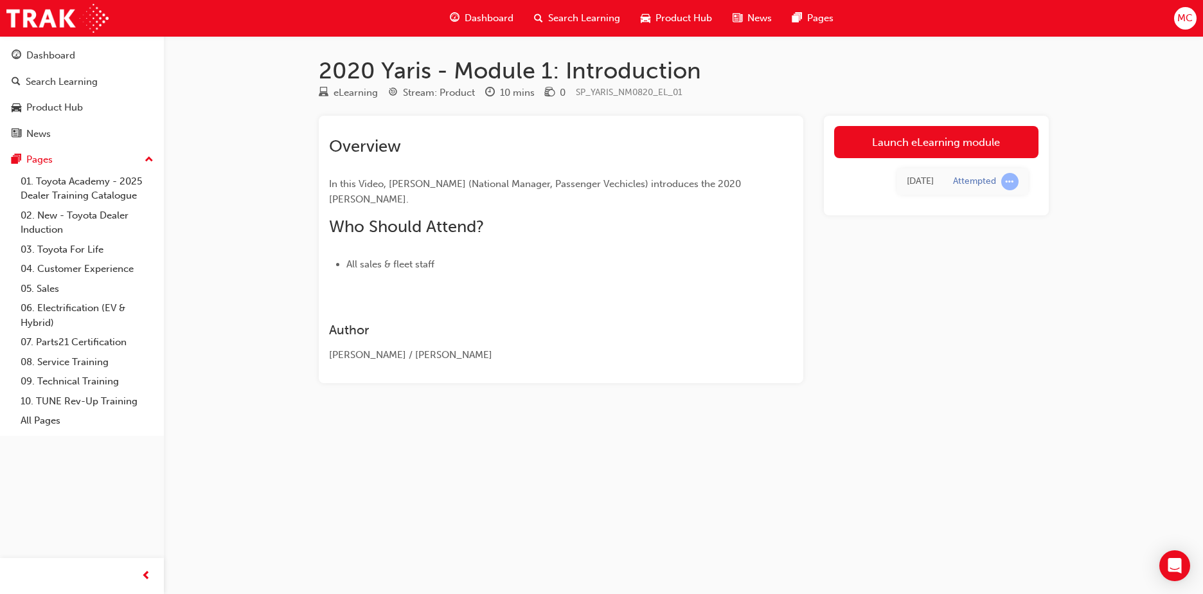
click at [460, 22] on div "Dashboard" at bounding box center [482, 18] width 84 height 26
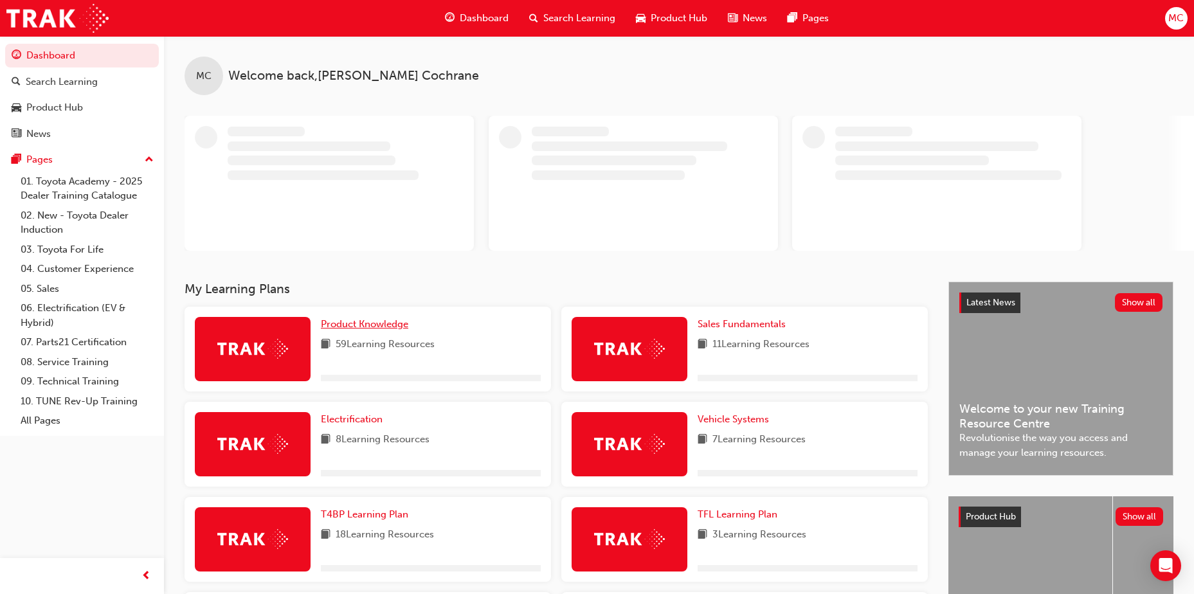
click at [344, 322] on span "Product Knowledge" at bounding box center [364, 324] width 87 height 12
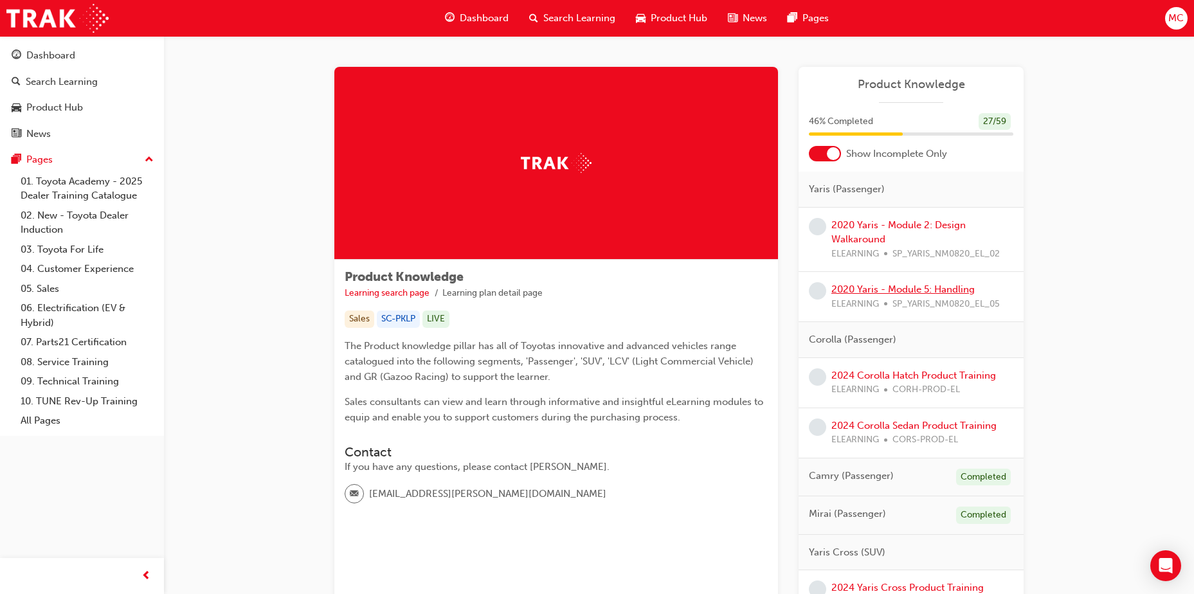
click at [791, 286] on link "2020 Yaris - Module 5: Handling" at bounding box center [902, 290] width 143 height 12
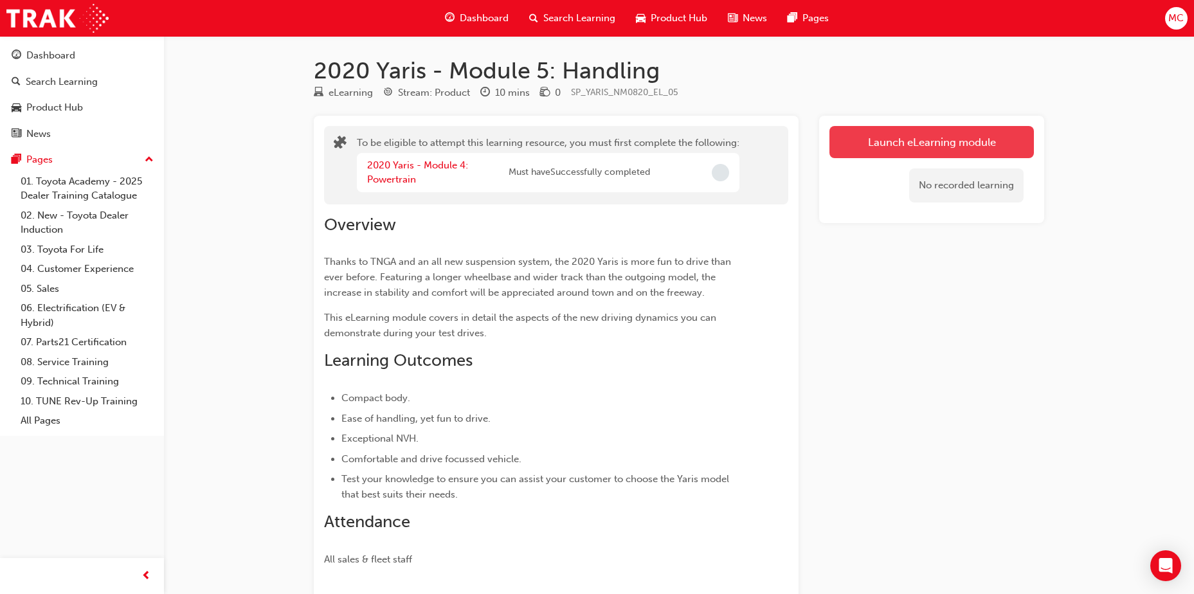
click at [791, 143] on button "Launch eLearning module" at bounding box center [931, 142] width 204 height 32
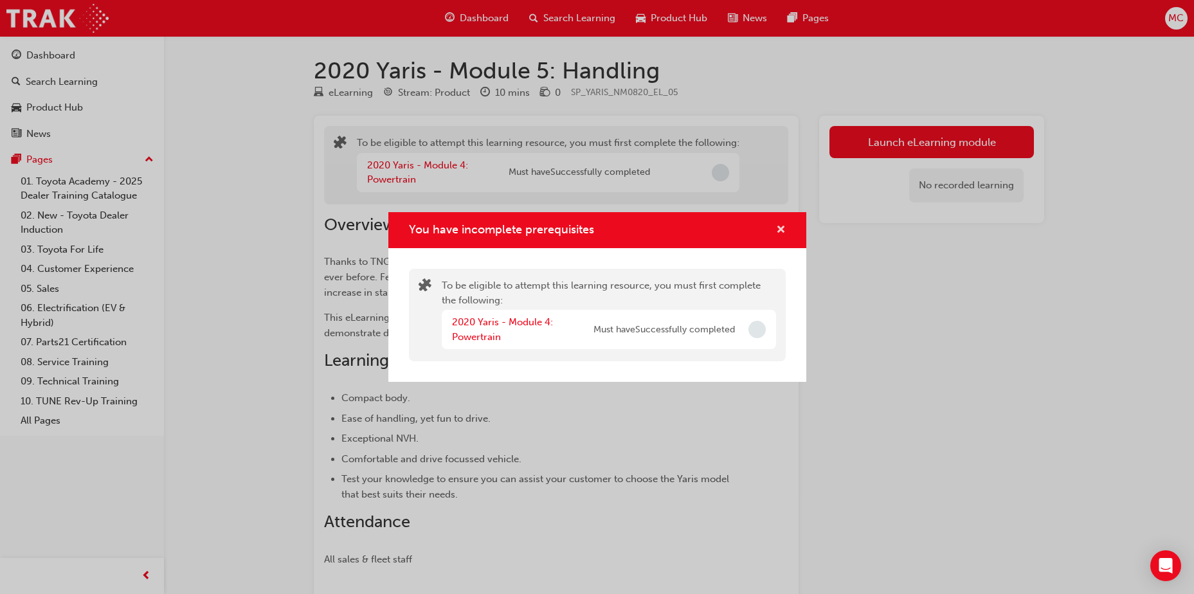
click at [785, 231] on span "cross-icon" at bounding box center [781, 231] width 10 height 12
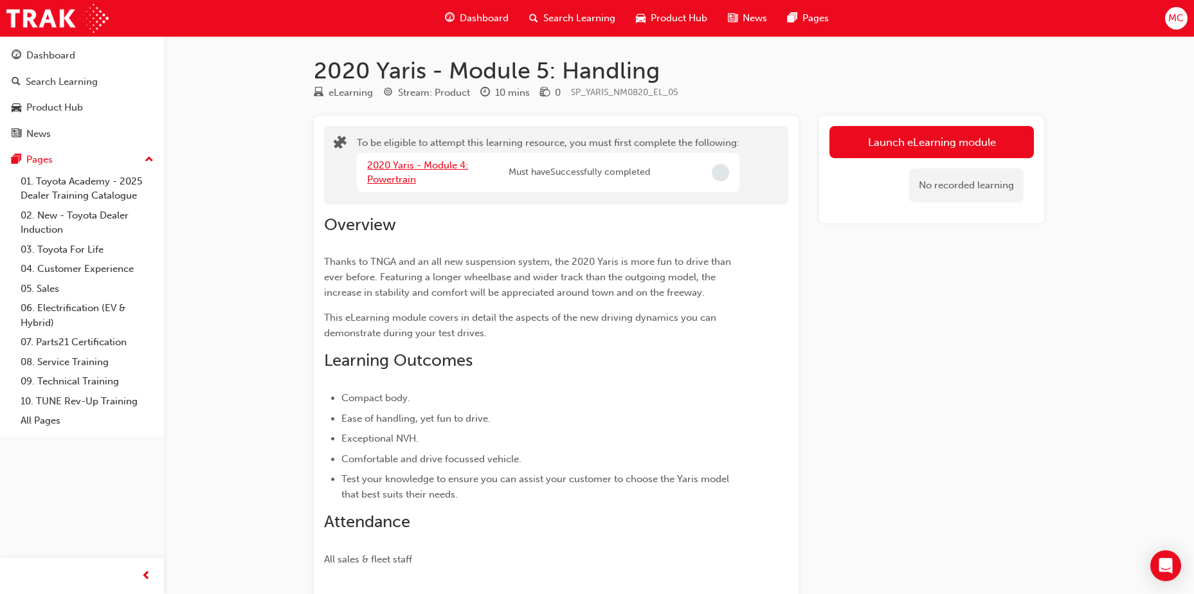
click at [388, 162] on link "2020 Yaris - Module 4: Powertrain" at bounding box center [417, 172] width 101 height 26
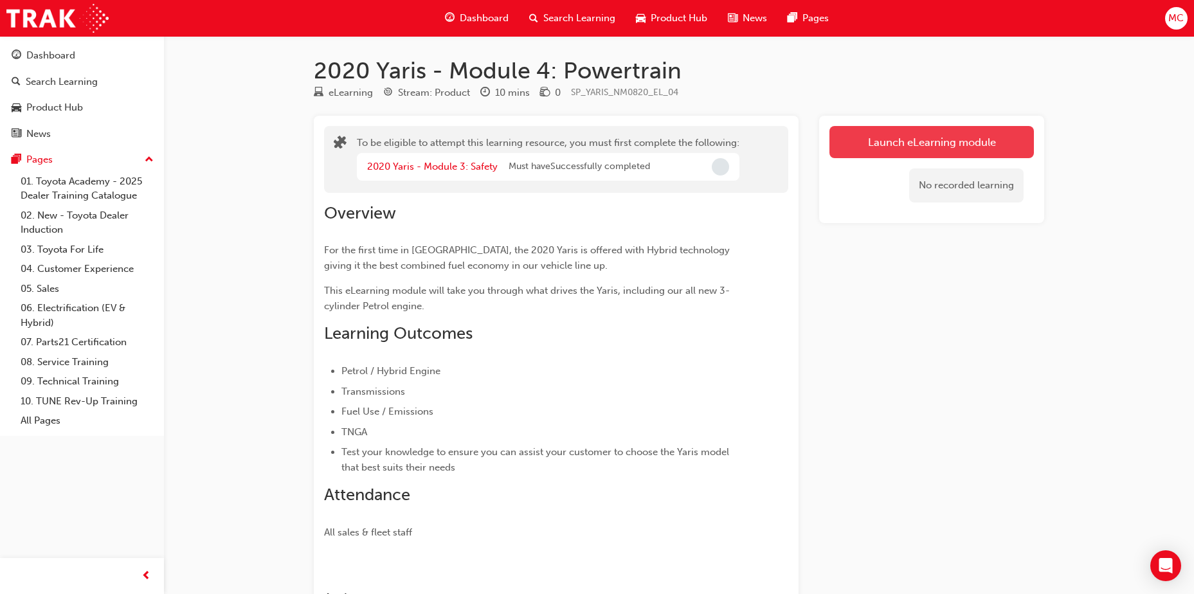
click at [791, 150] on button "Launch eLearning module" at bounding box center [931, 142] width 204 height 32
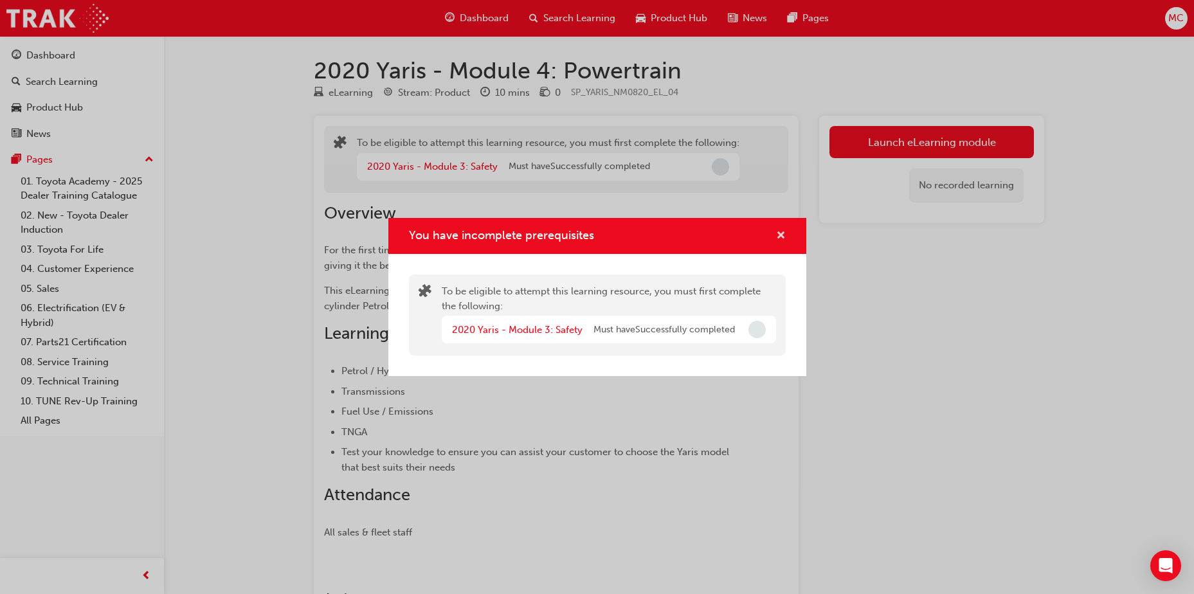
click at [779, 237] on span "cross-icon" at bounding box center [781, 237] width 10 height 12
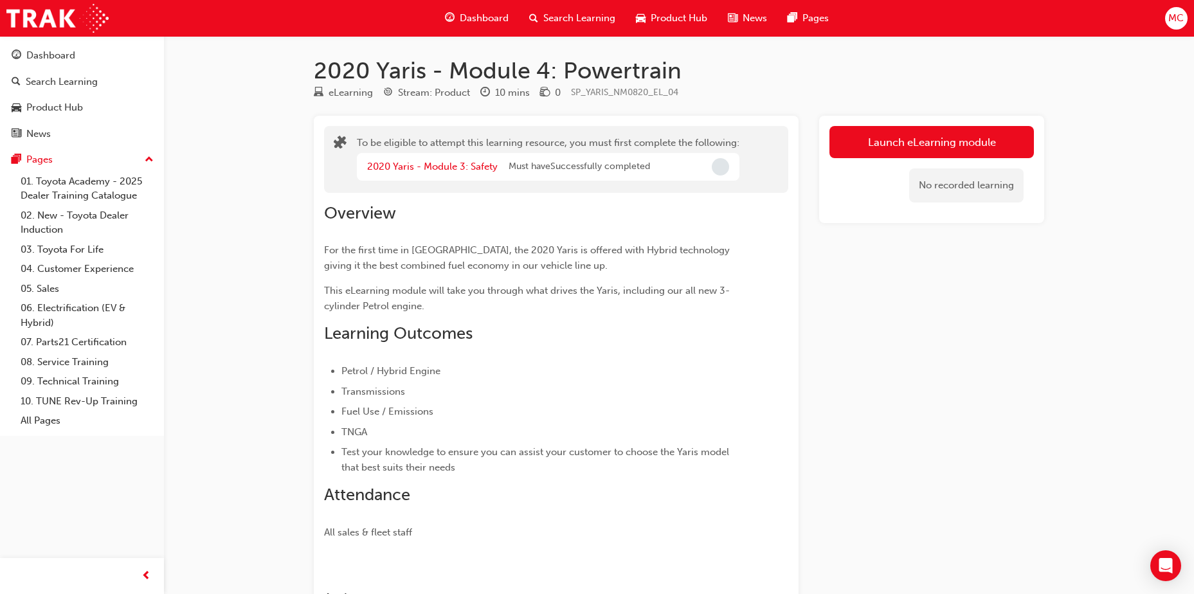
click at [480, 26] on div "Dashboard" at bounding box center [477, 18] width 84 height 26
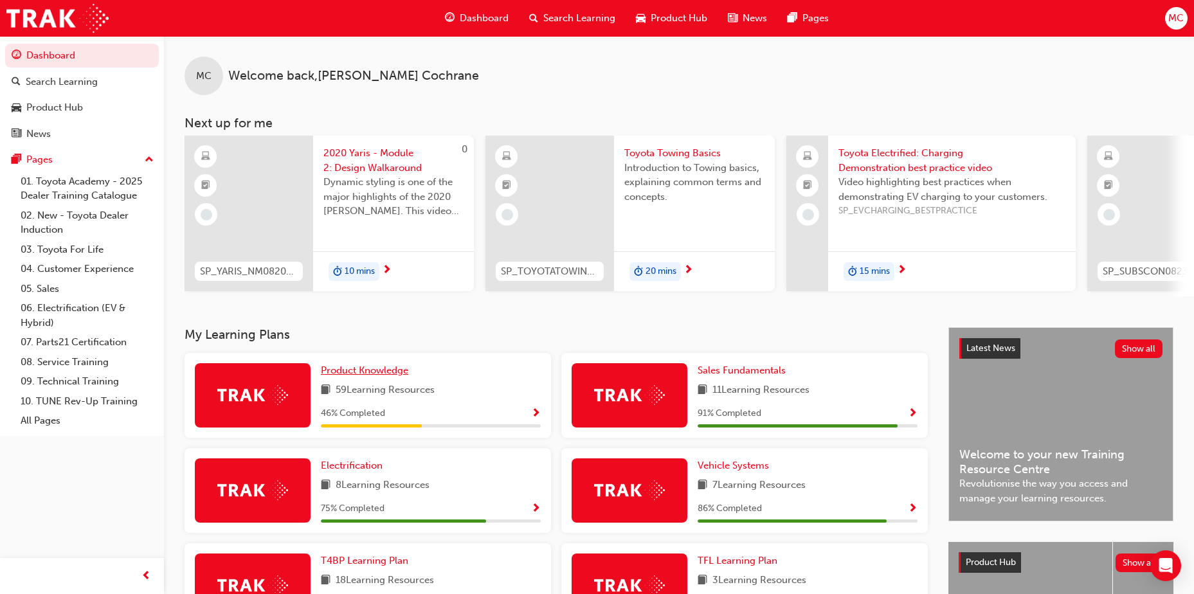
click at [399, 362] on span "Product Knowledge" at bounding box center [364, 371] width 87 height 12
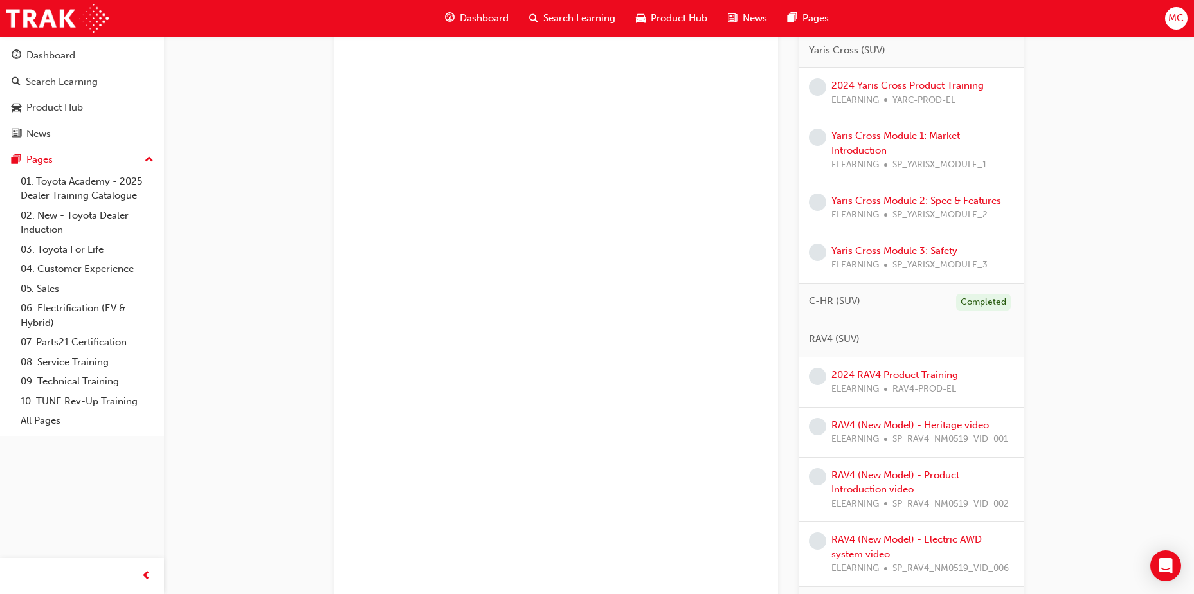
scroll to position [579, 0]
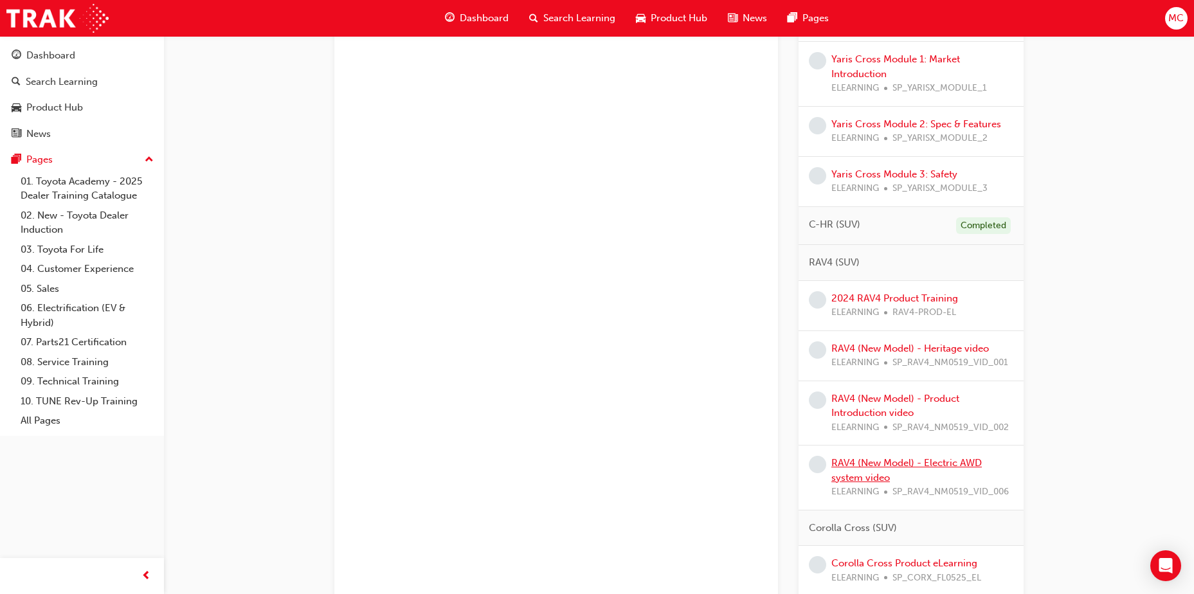
click at [791, 362] on link "RAV4 (New Model) - Electric AWD system video" at bounding box center [906, 470] width 150 height 26
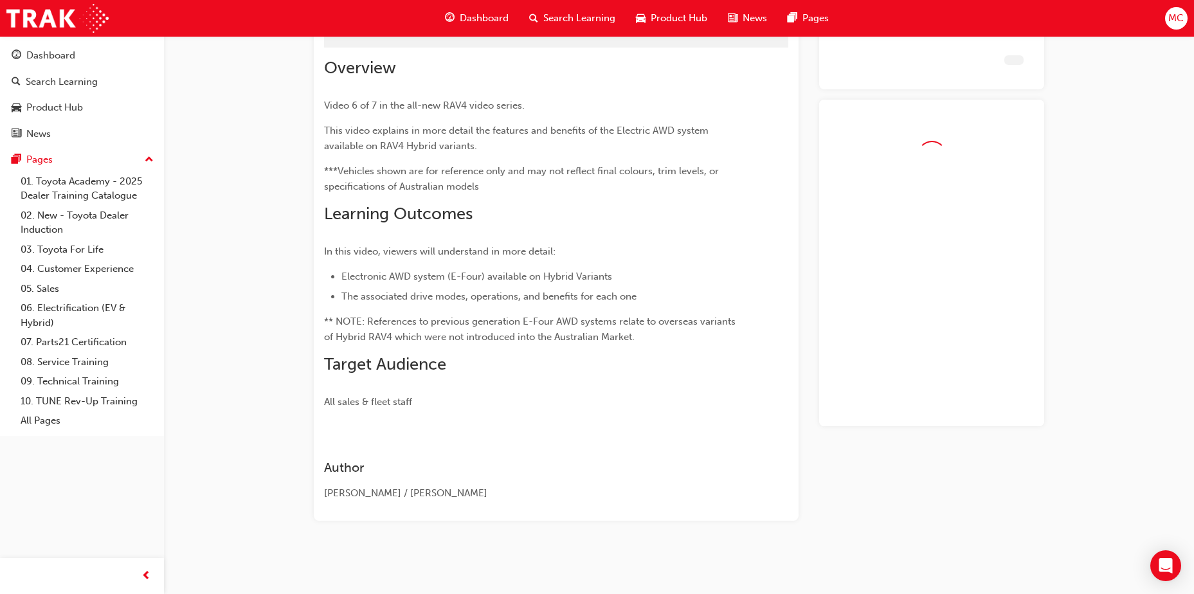
scroll to position [78, 0]
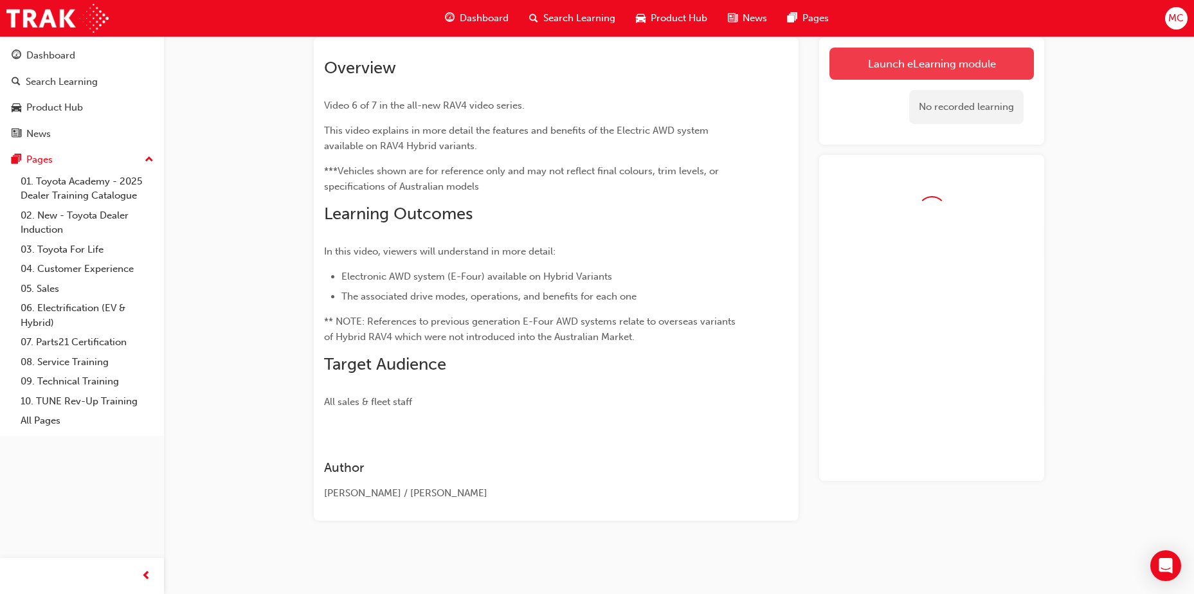
click at [791, 72] on link "Launch eLearning module" at bounding box center [931, 64] width 204 height 32
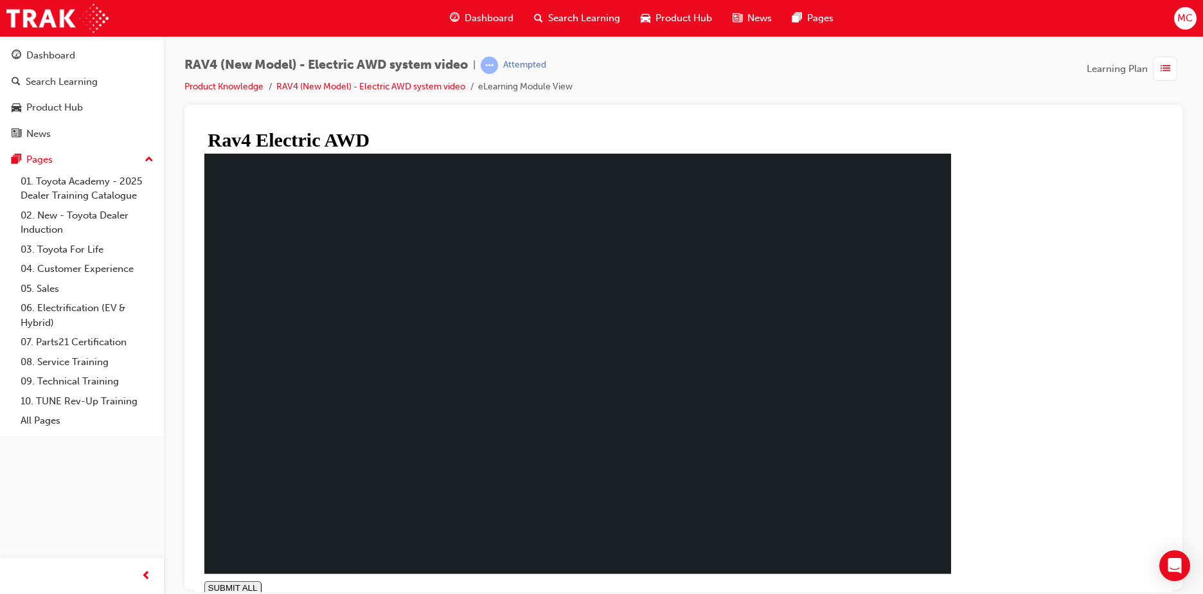
click at [791, 362] on div "Rav4 Electric AWD The All New RAV 4 :Electric AWD SUBMIT ALL volume PREV NEXT S…" at bounding box center [578, 369] width 757 height 474
type input "0.005"
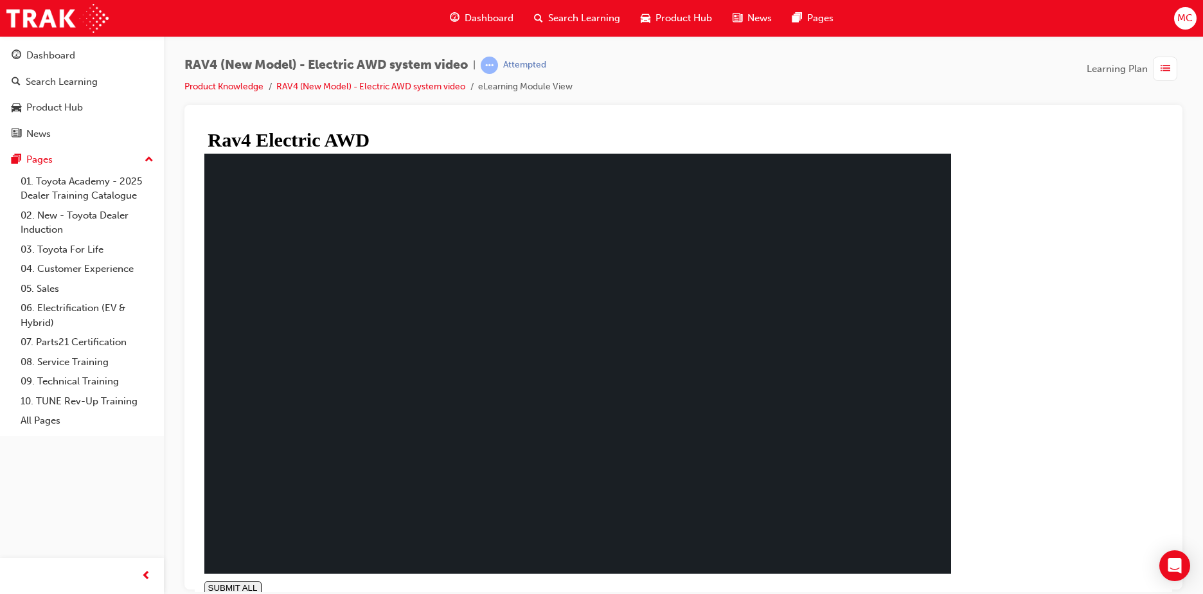
click at [791, 362] on div "SUBMIT ALL volume PREV NEXT SUBMIT FINISH" at bounding box center [577, 588] width 747 height 14
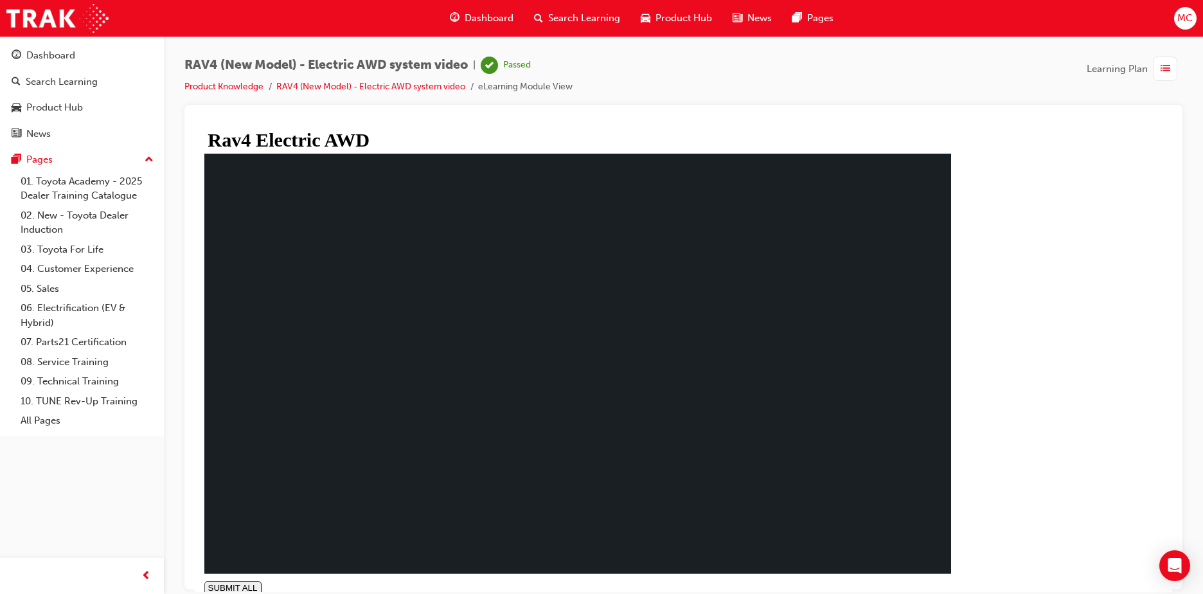
click at [459, 15] on span "guage-icon" at bounding box center [455, 18] width 10 height 16
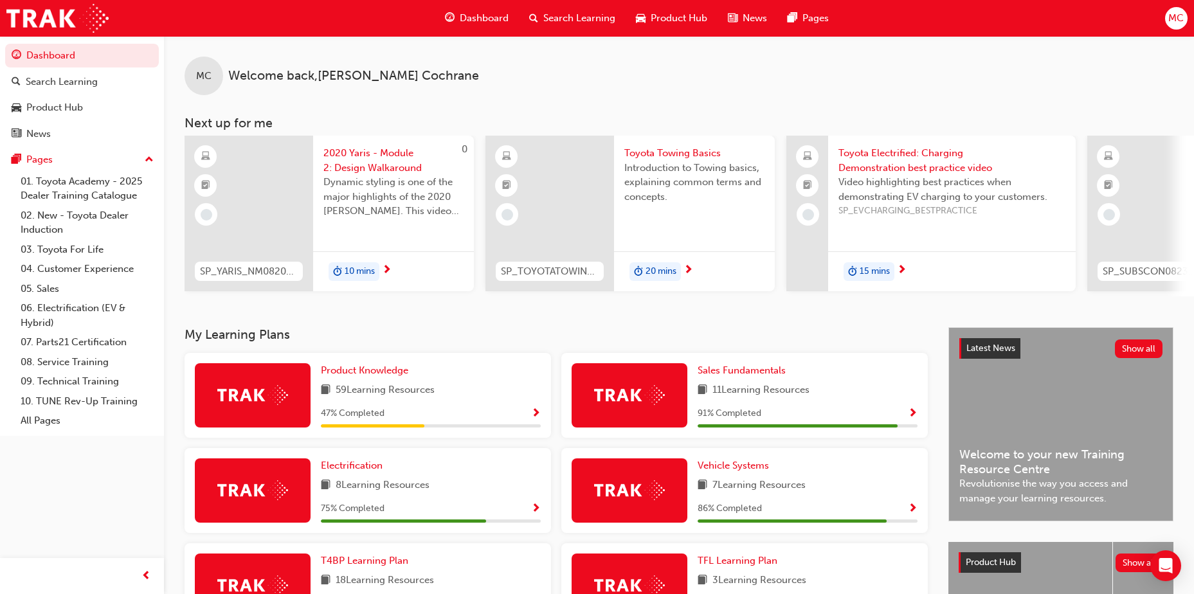
click at [356, 362] on div "Product Knowledge 59 Learning Resources 47 % Completed" at bounding box center [368, 395] width 366 height 85
click at [356, 362] on span "Product Knowledge" at bounding box center [364, 371] width 87 height 12
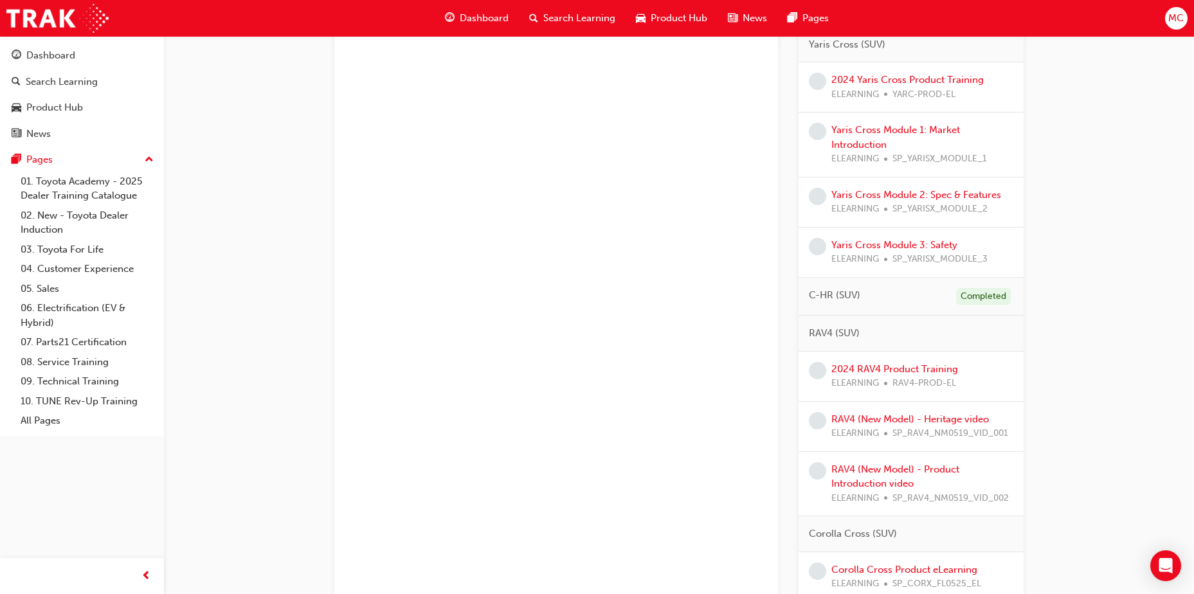
scroll to position [514, 0]
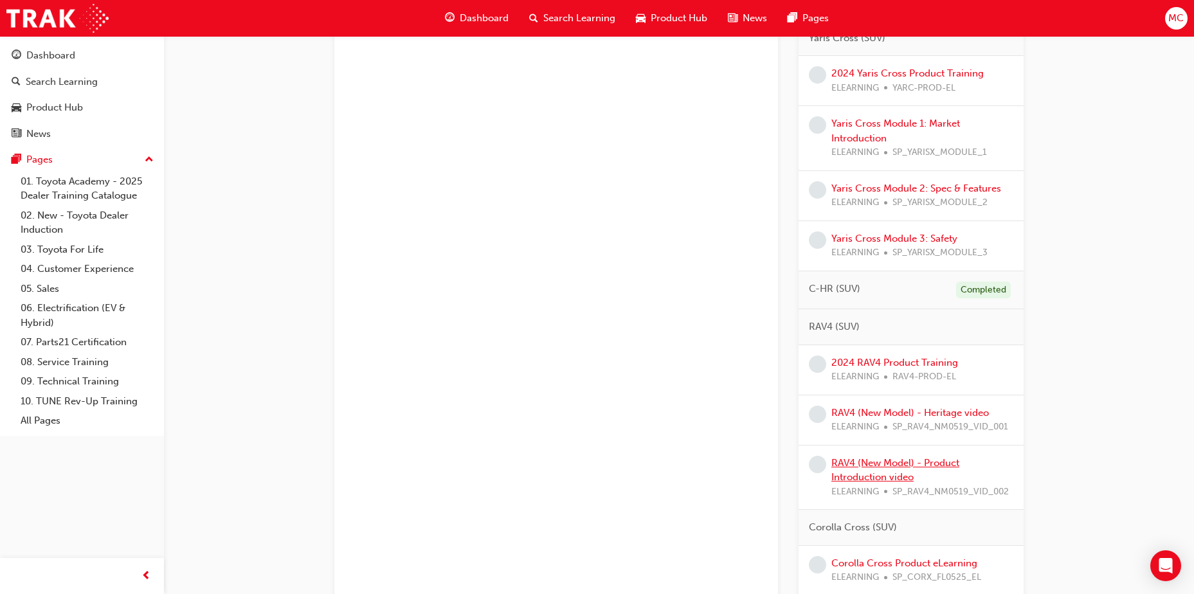
click at [791, 362] on link "RAV4 (New Model) - Product Introduction video" at bounding box center [895, 470] width 128 height 26
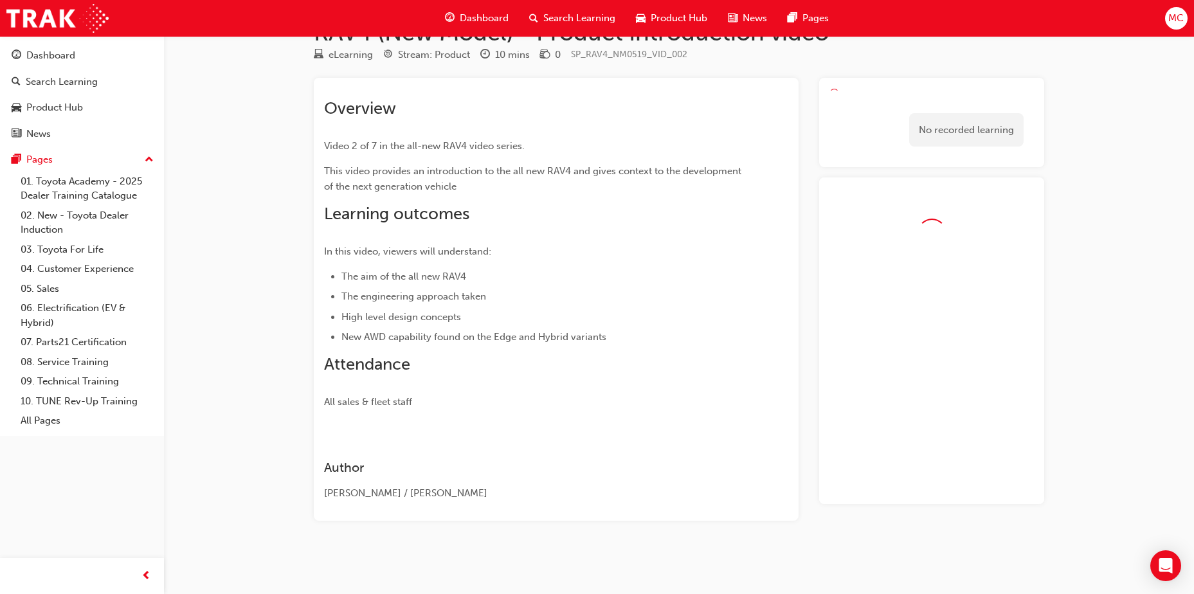
scroll to position [39, 0]
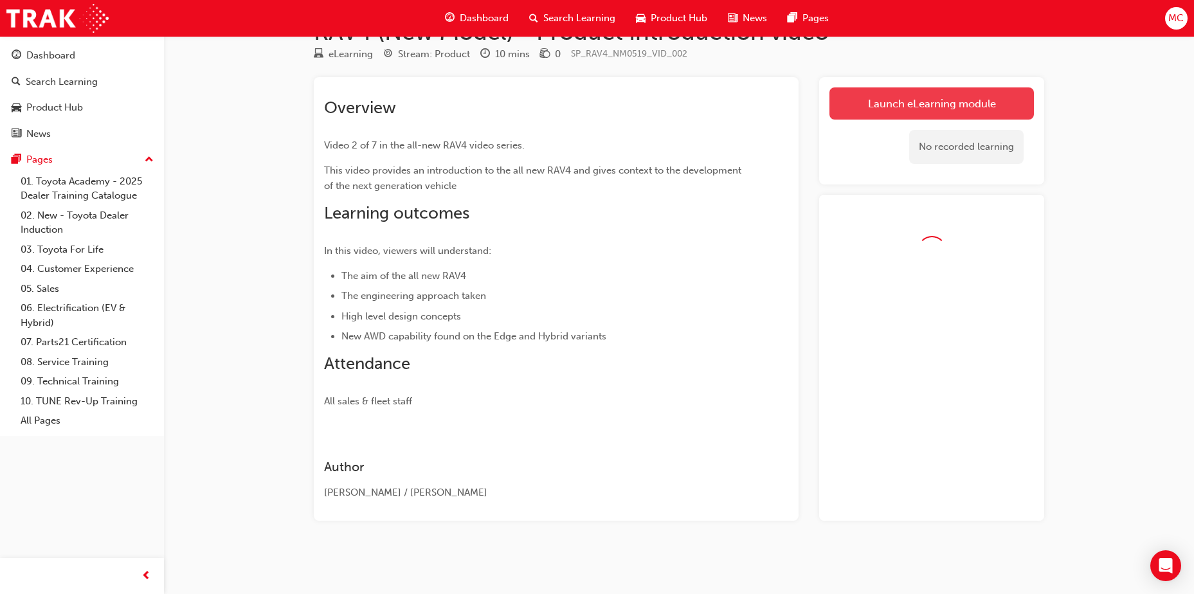
click at [791, 91] on link "Launch eLearning module" at bounding box center [931, 103] width 204 height 32
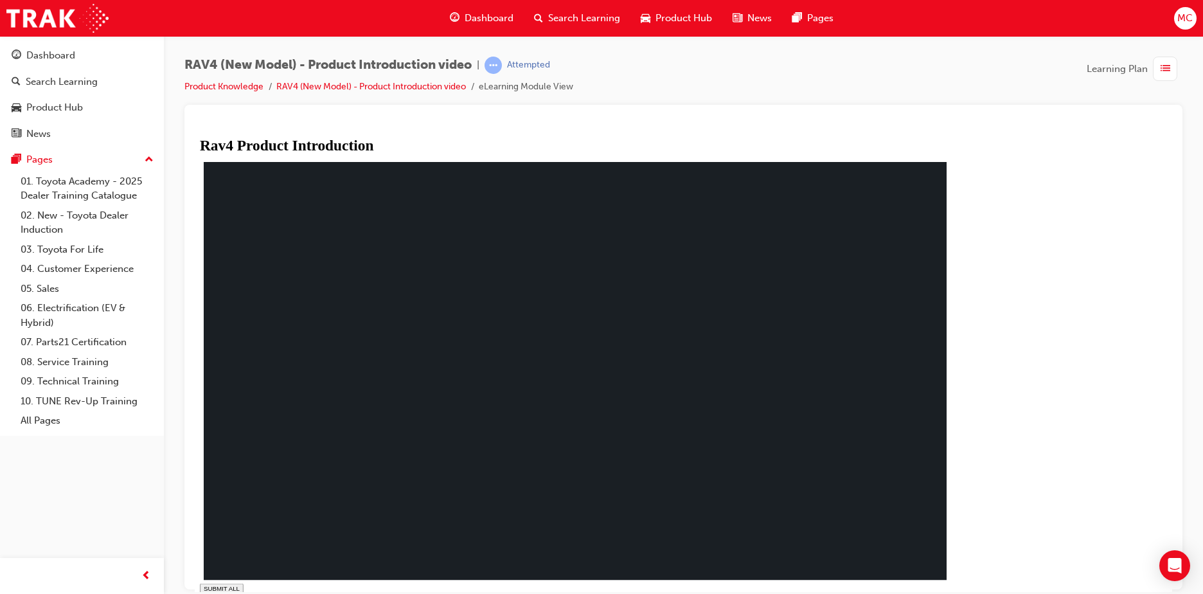
type input "1"
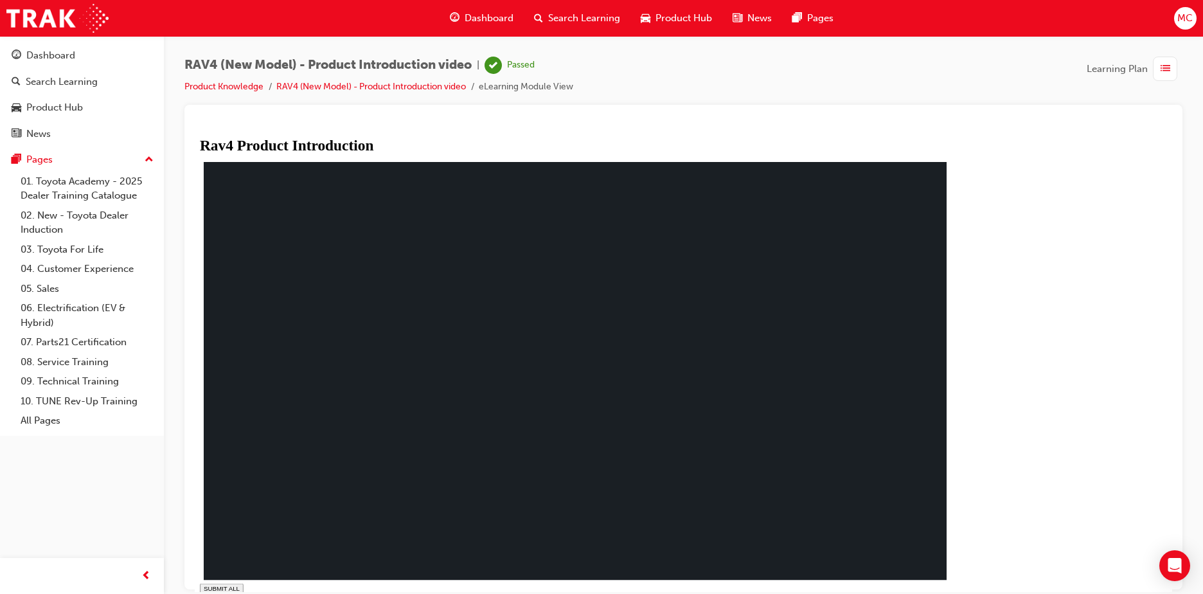
click at [484, 22] on span "Dashboard" at bounding box center [489, 18] width 49 height 15
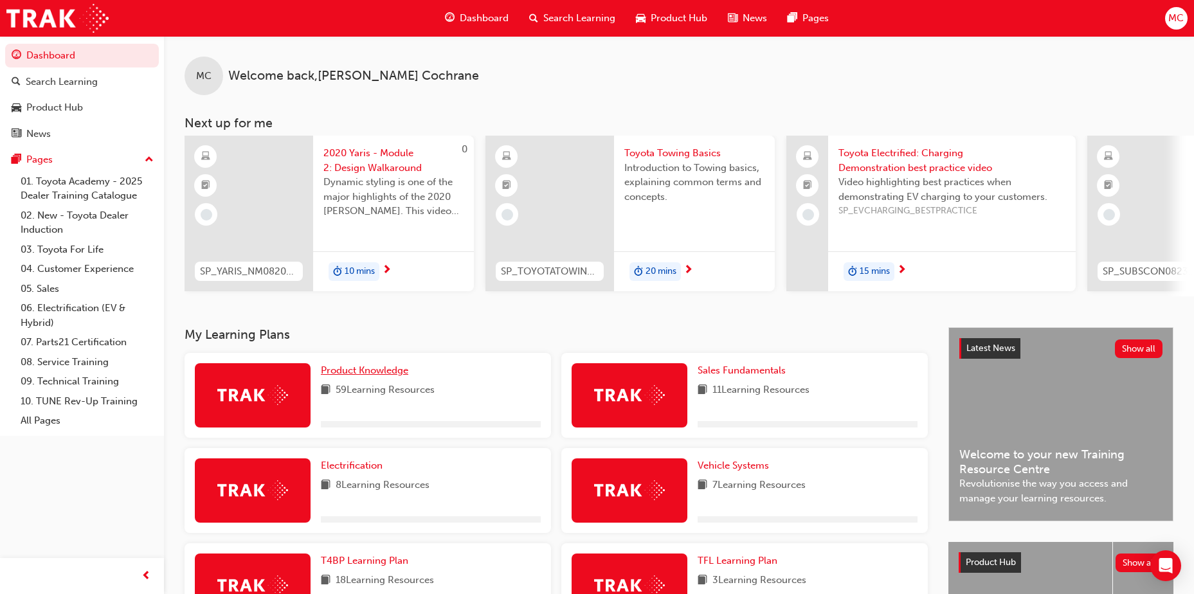
click at [362, 362] on span "Product Knowledge" at bounding box center [364, 371] width 87 height 12
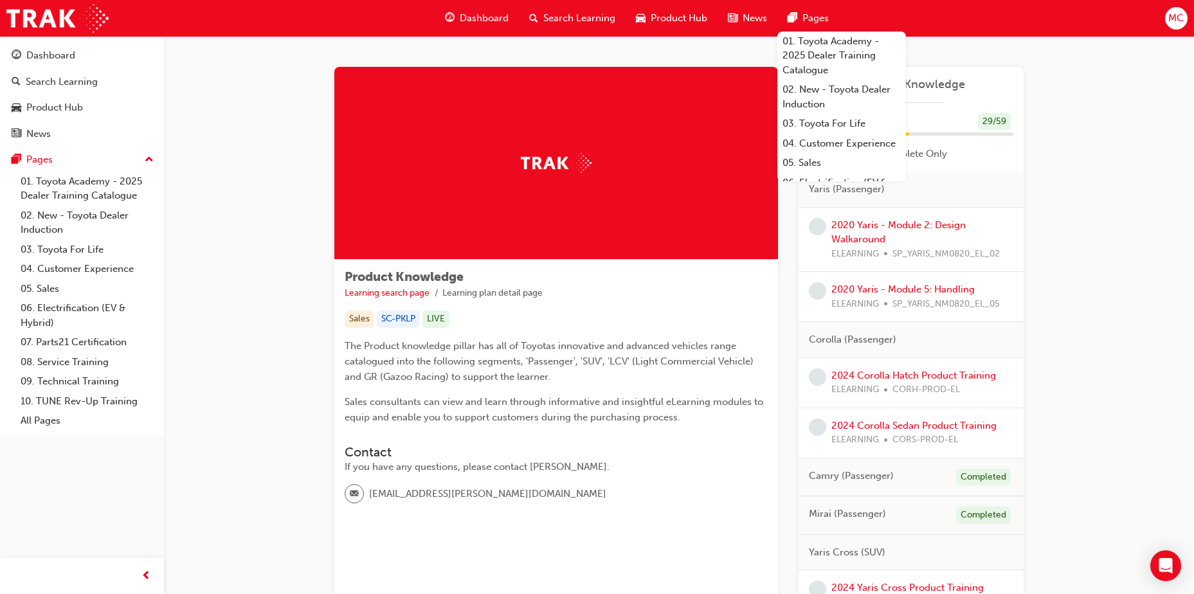
click at [791, 224] on link "2020 Yaris - Module 2: Design Walkaround" at bounding box center [898, 232] width 134 height 26
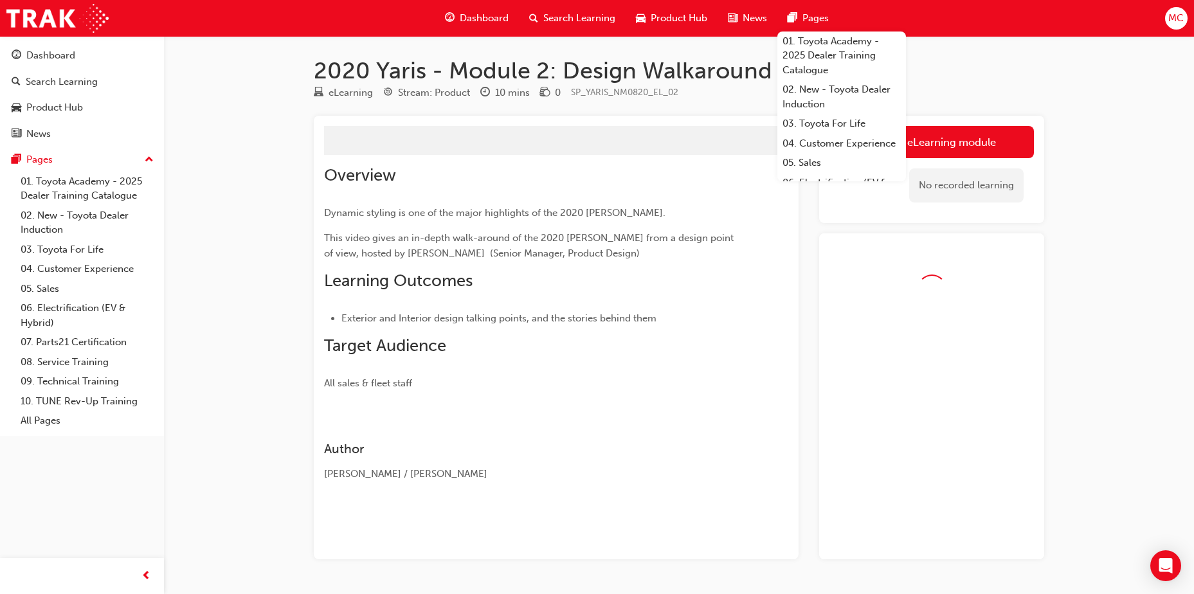
click at [791, 116] on div "Launch eLearning module Learning Plan No recorded learning" at bounding box center [931, 169] width 225 height 107
click at [791, 121] on div "Launch eLearning module Learning Plan No recorded learning" at bounding box center [931, 169] width 225 height 107
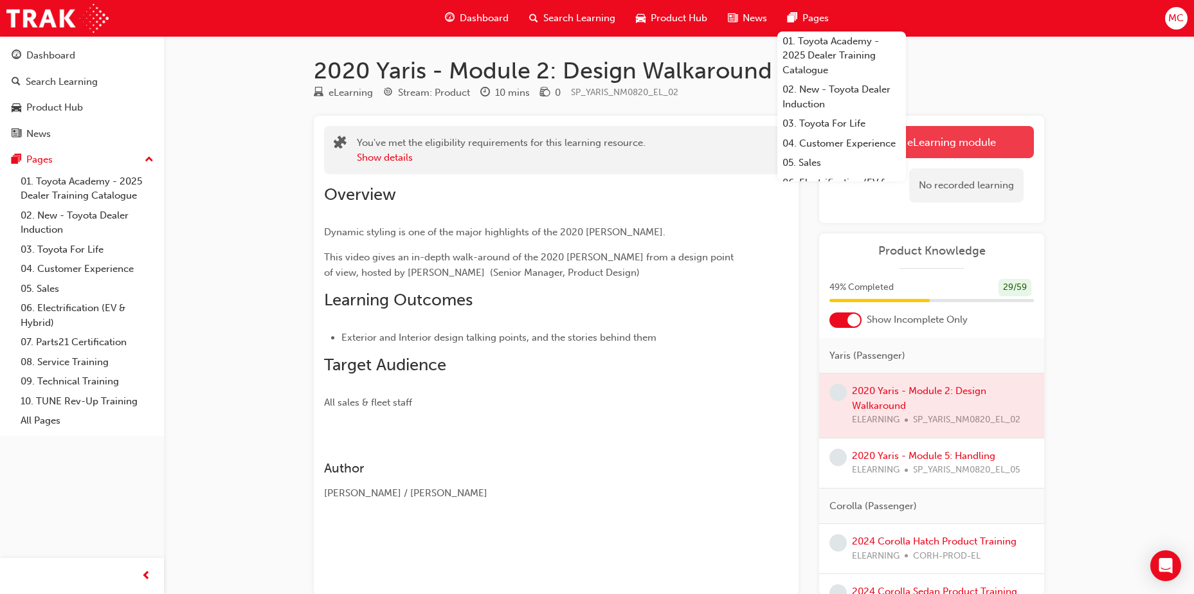
click at [791, 151] on link "Launch eLearning module" at bounding box center [931, 142] width 204 height 32
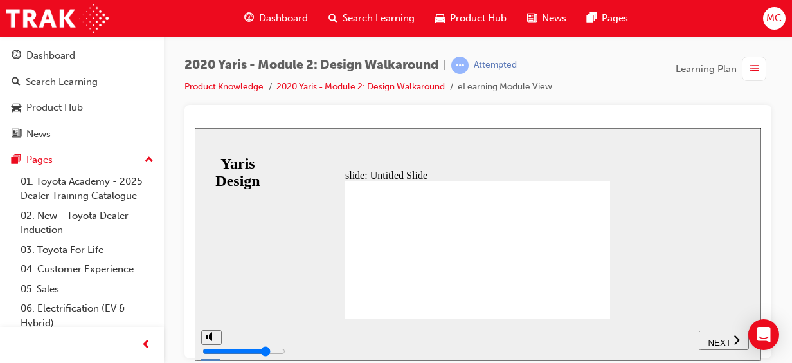
click at [718, 334] on div "NEXT" at bounding box center [724, 340] width 40 height 14
click at [724, 330] on div "playback controls" at bounding box center [492, 330] width 474 height 0
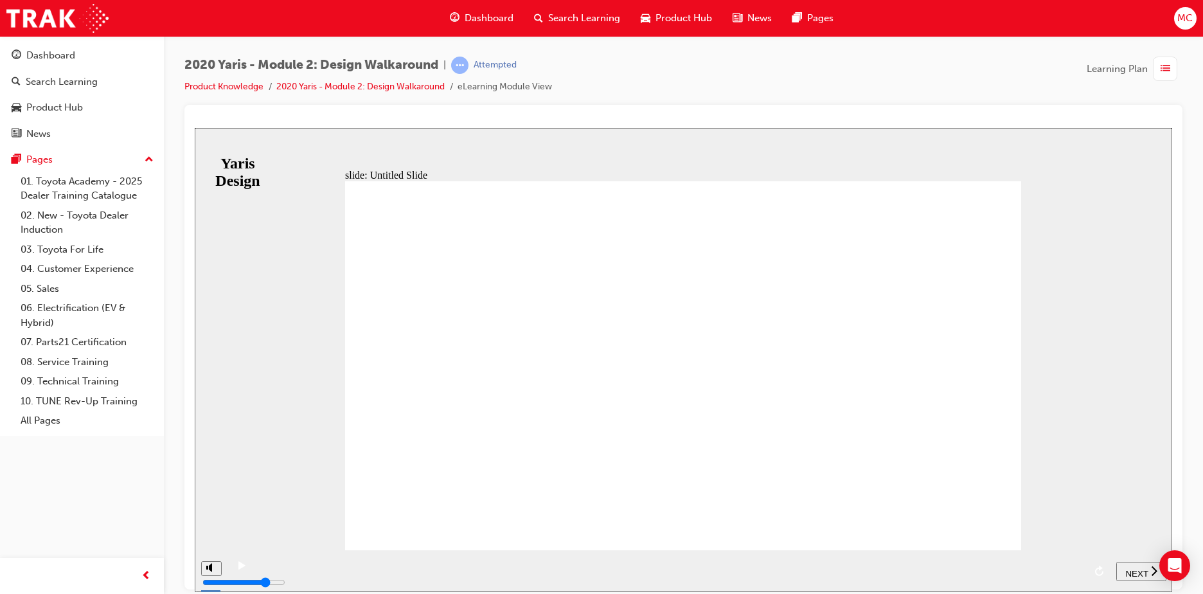
click at [791, 362] on span "NEXT" at bounding box center [1137, 573] width 23 height 10
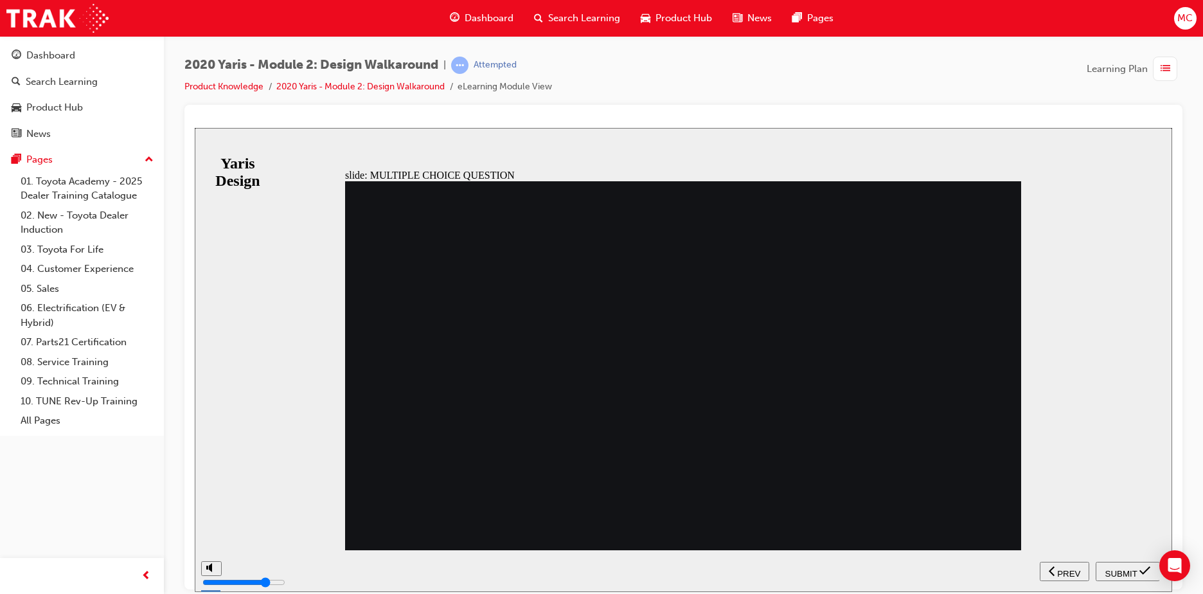
radio input "false"
radio input "true"
click at [791, 362] on span "SUBMIT" at bounding box center [1122, 573] width 32 height 10
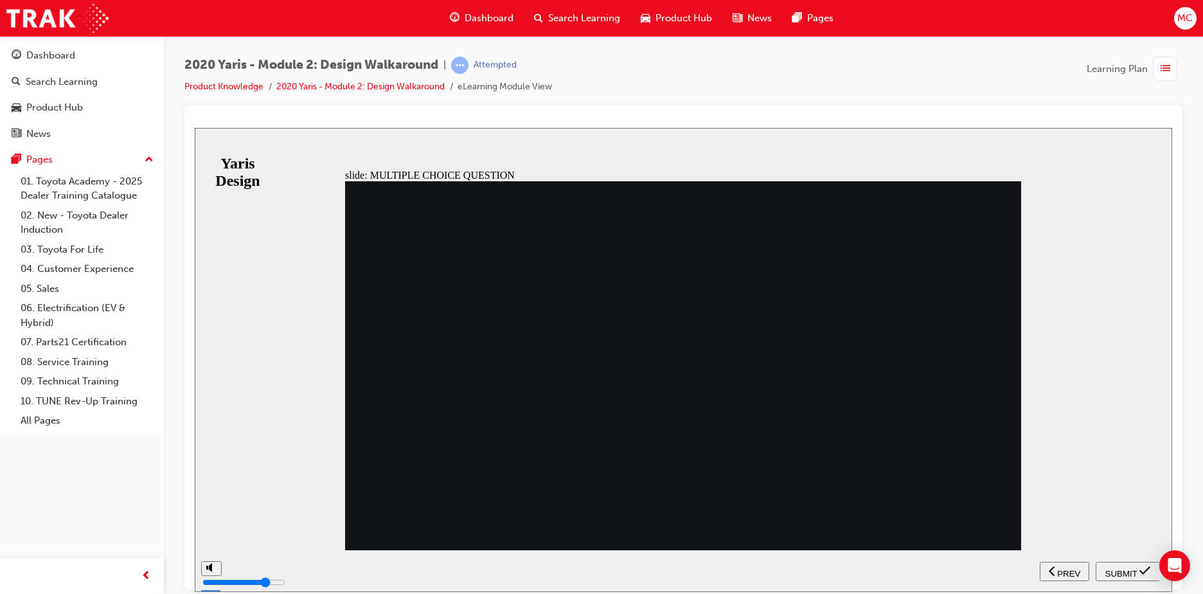
radio input "true"
click at [791, 362] on span "SUBMIT" at bounding box center [1122, 573] width 32 height 10
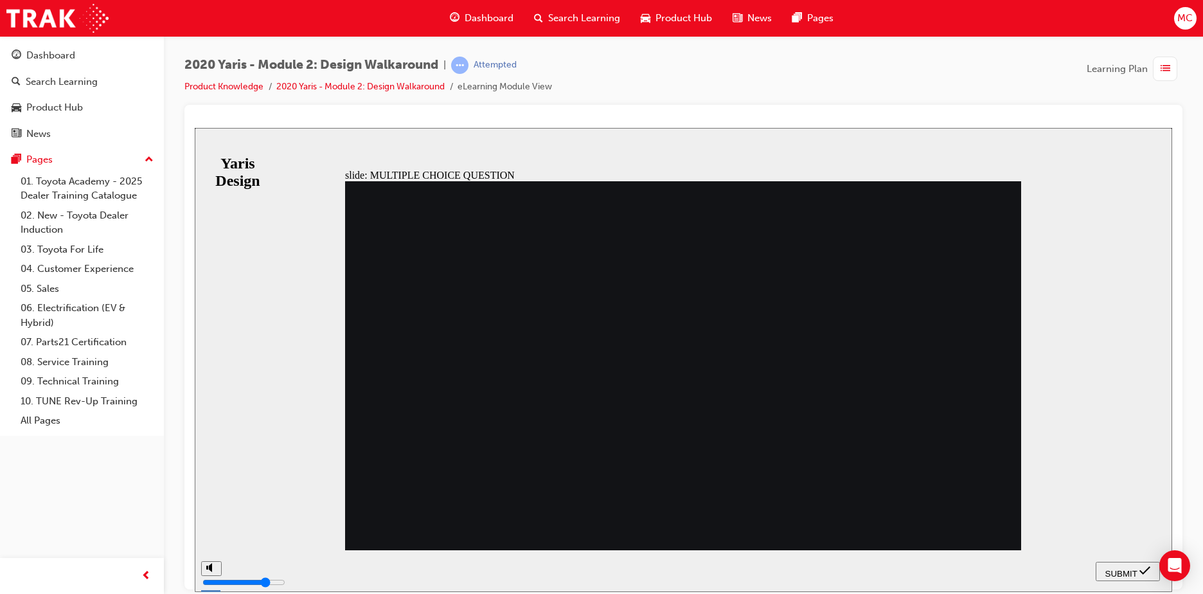
radio input "true"
click at [791, 362] on span "SUBMIT" at bounding box center [1122, 573] width 32 height 10
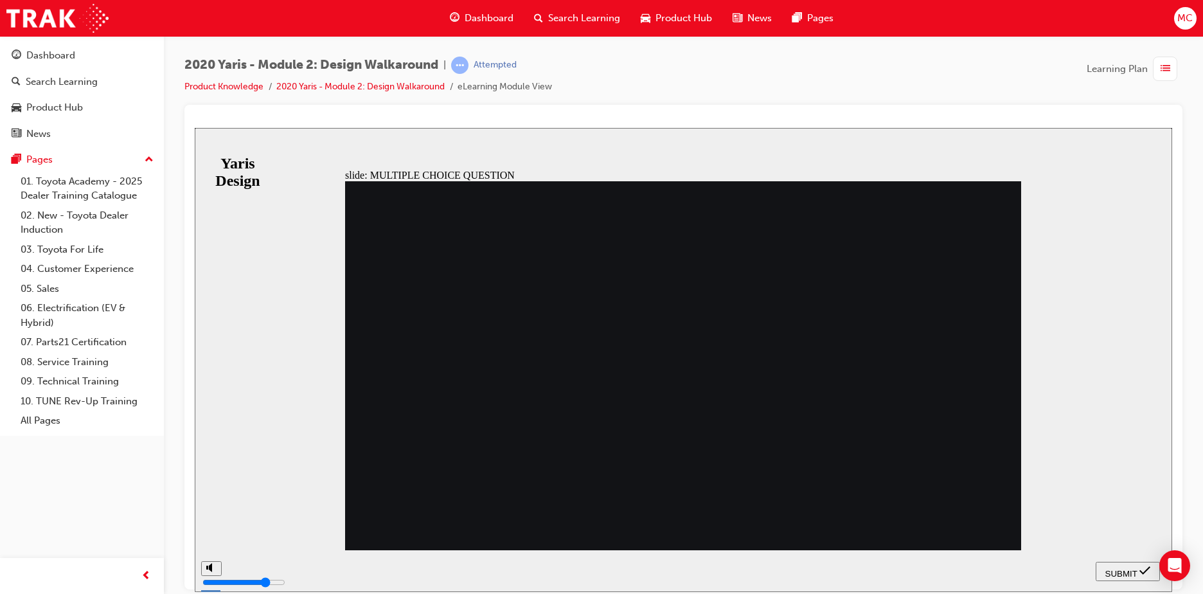
radio input "true"
drag, startPoint x: 1115, startPoint y: 565, endPoint x: 1093, endPoint y: 555, distance: 24.5
click at [791, 362] on span "SUBMIT" at bounding box center [1122, 573] width 32 height 10
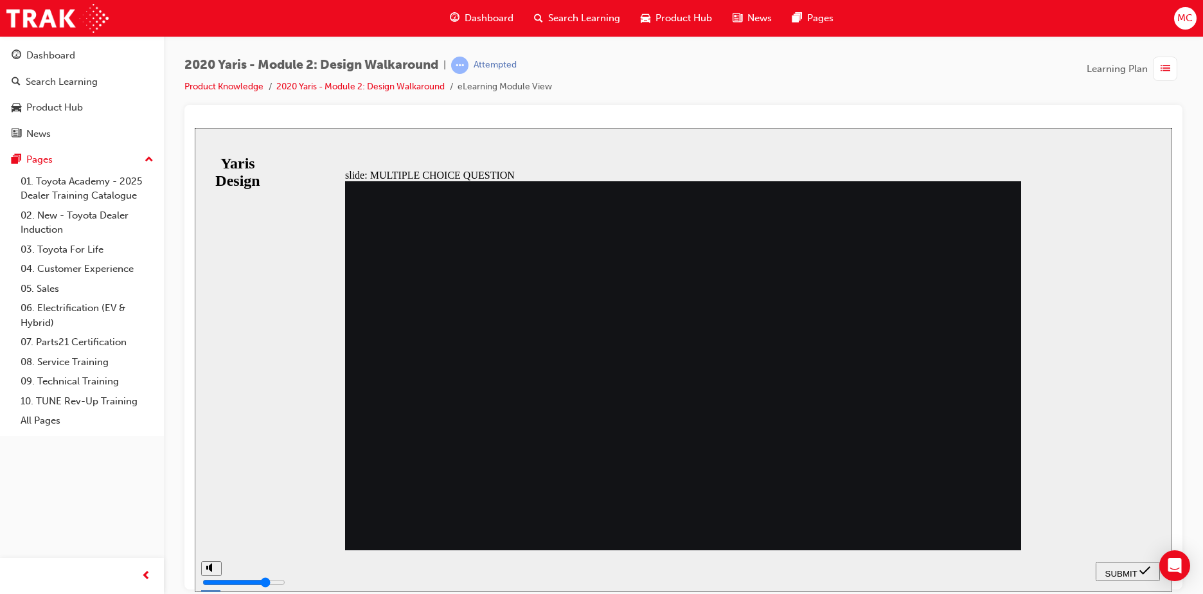
radio input "true"
click at [791, 362] on span "SUBMIT" at bounding box center [1122, 573] width 32 height 10
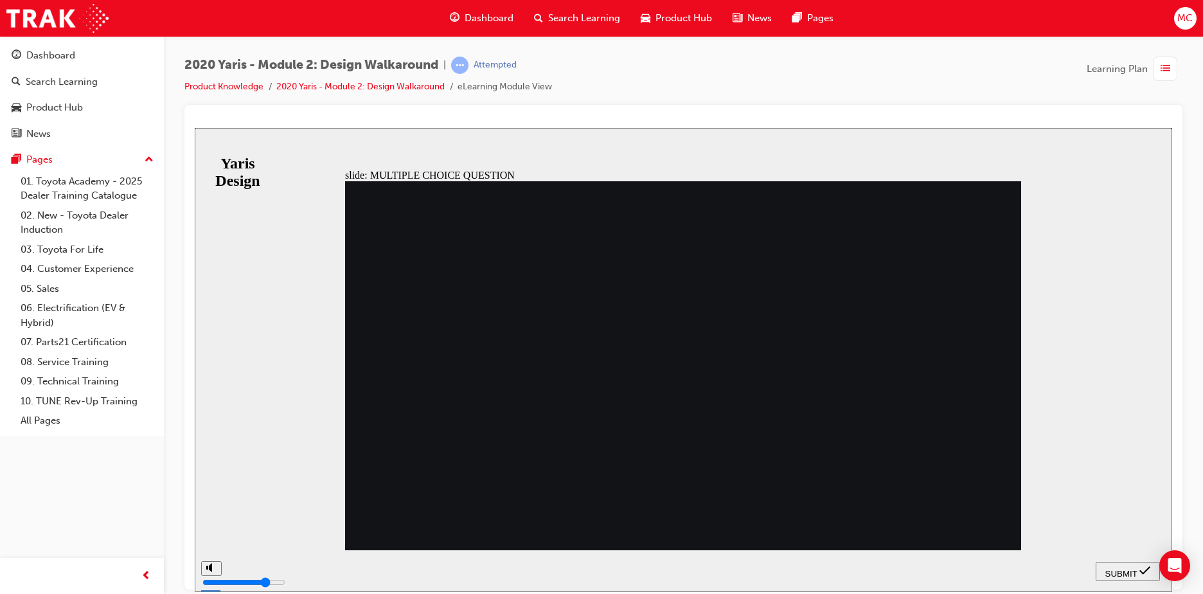
drag, startPoint x: 716, startPoint y: 488, endPoint x: 572, endPoint y: 432, distance: 154.5
radio input "false"
radio input "true"
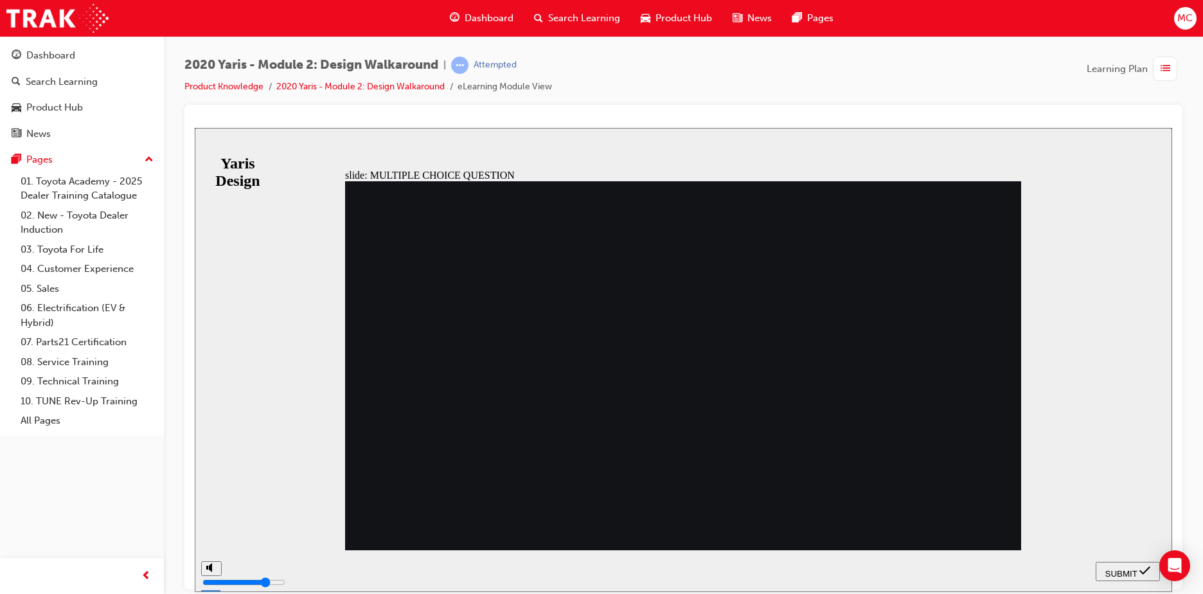
click at [791, 362] on span "SUBMIT" at bounding box center [1122, 573] width 32 height 10
radio input "true"
drag, startPoint x: 1118, startPoint y: 569, endPoint x: 1053, endPoint y: 561, distance: 65.4
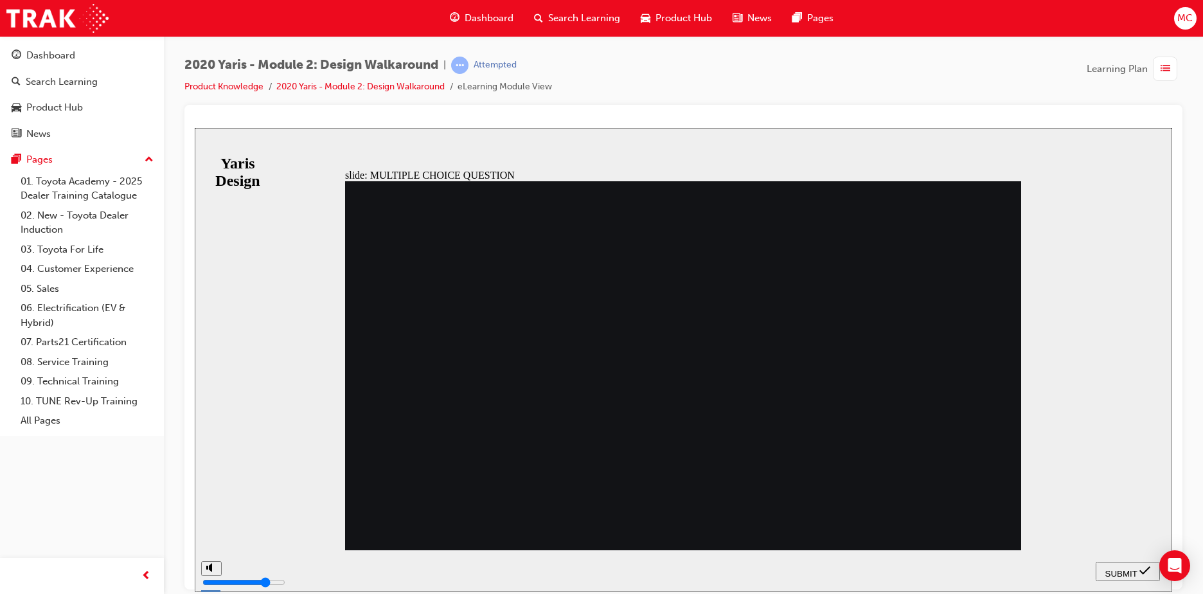
click at [791, 362] on span "SUBMIT" at bounding box center [1122, 573] width 32 height 10
click at [791, 362] on button "SUBMIT" at bounding box center [1128, 570] width 64 height 19
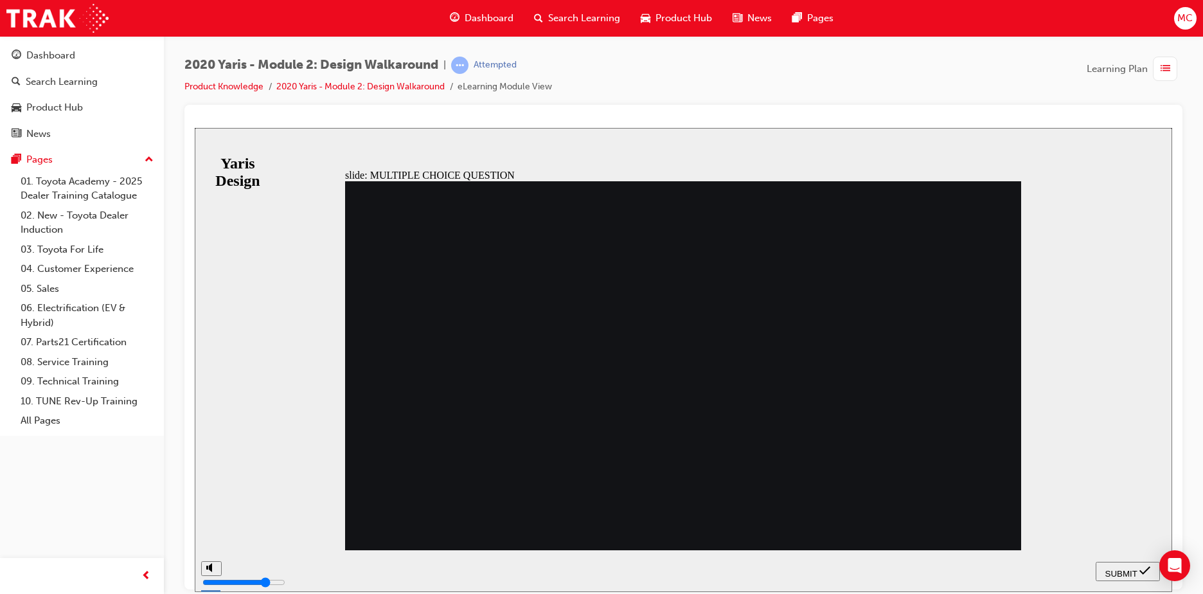
radio input "false"
radio input "true"
click at [791, 362] on span "SUBMIT" at bounding box center [1122, 573] width 32 height 10
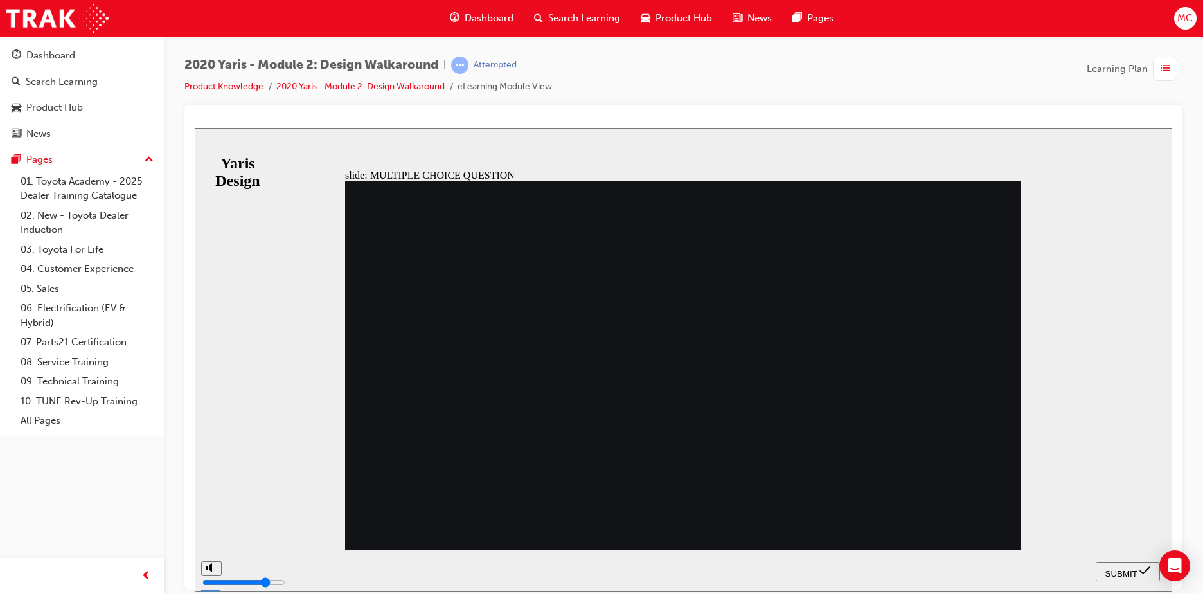
click at [791, 362] on icon "submit" at bounding box center [1145, 570] width 11 height 8
radio input "false"
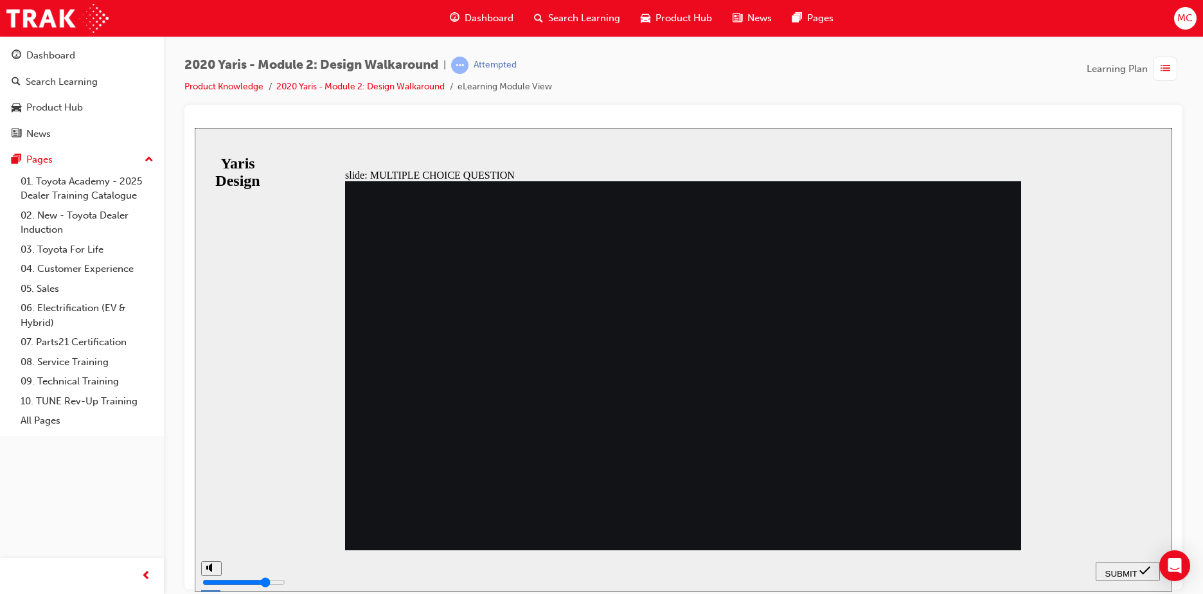
radio input "true"
click at [791, 362] on div "SUBMIT" at bounding box center [1128, 571] width 54 height 14
radio input "true"
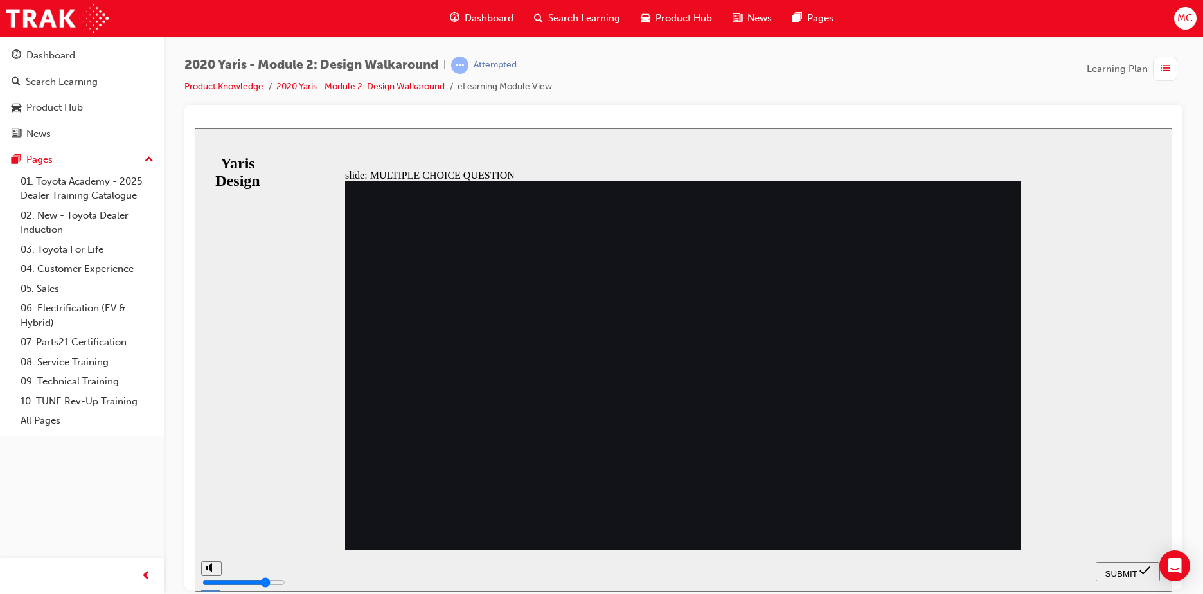
click at [791, 362] on span "SUBMIT" at bounding box center [1122, 573] width 32 height 10
radio input "true"
click at [791, 362] on span "SUBMIT" at bounding box center [1122, 573] width 32 height 10
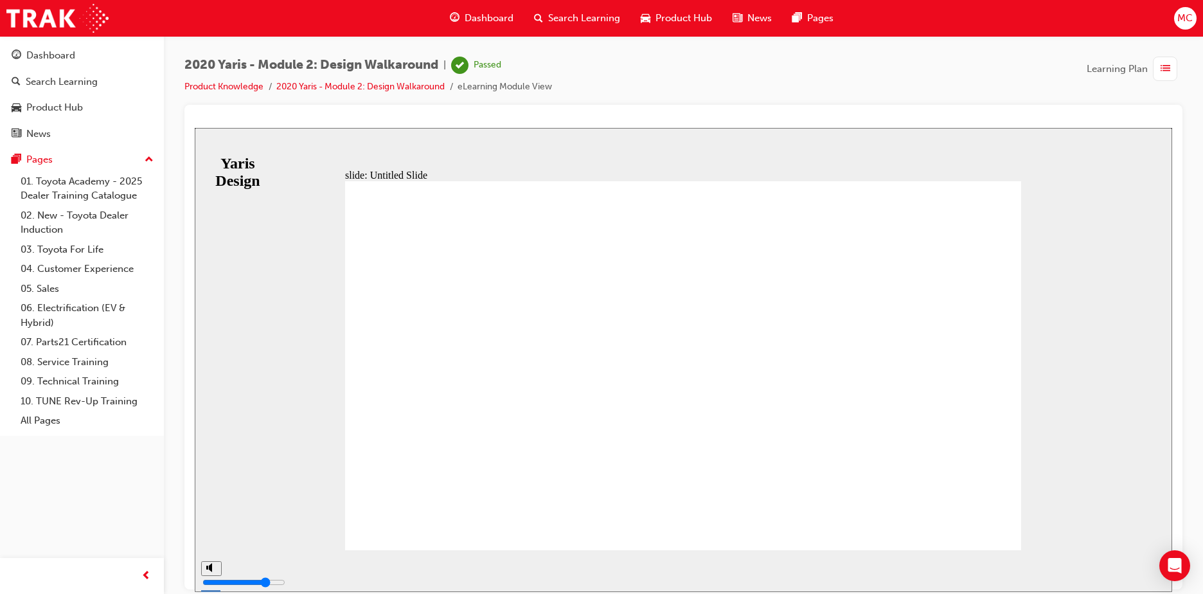
click at [466, 9] on div "Dashboard" at bounding box center [482, 18] width 84 height 26
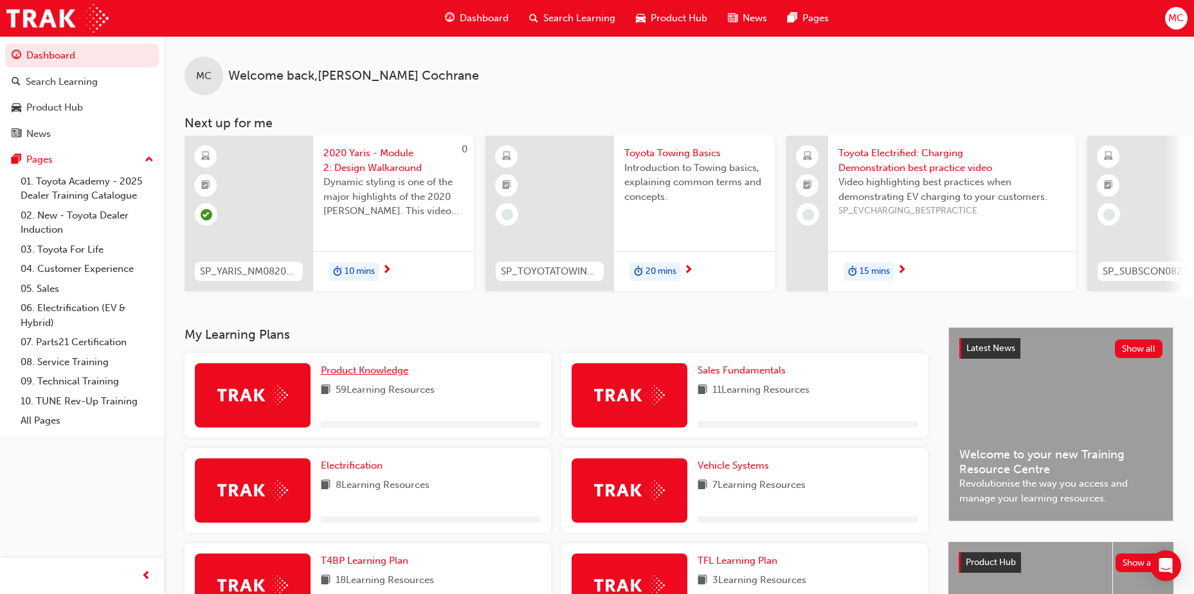
click at [375, 362] on span "Product Knowledge" at bounding box center [364, 371] width 87 height 12
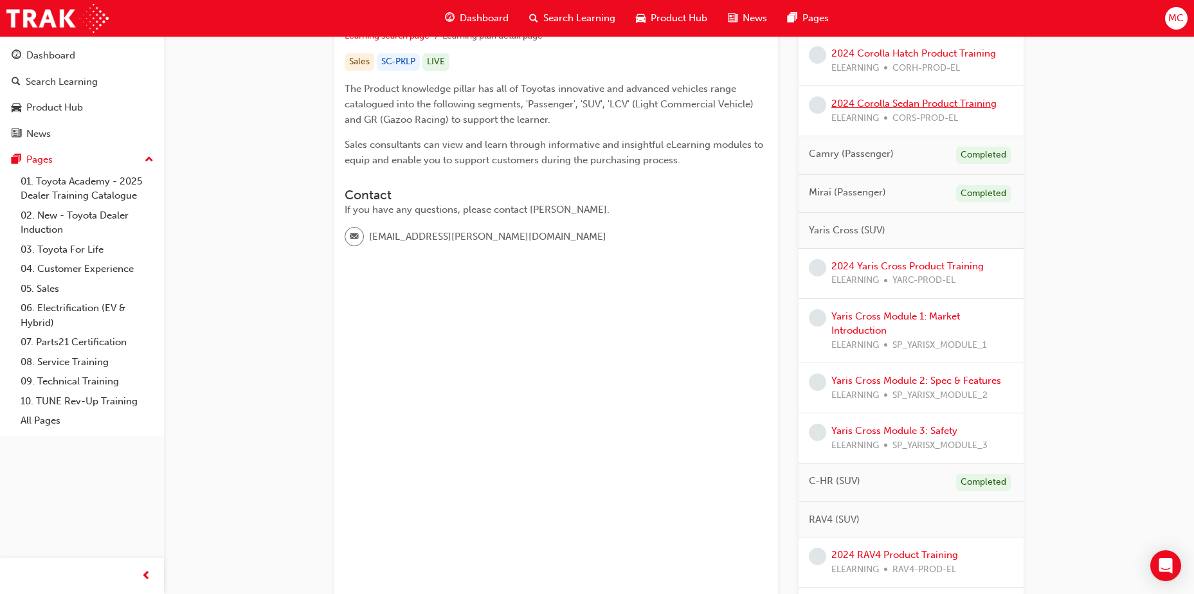
scroll to position [193, 0]
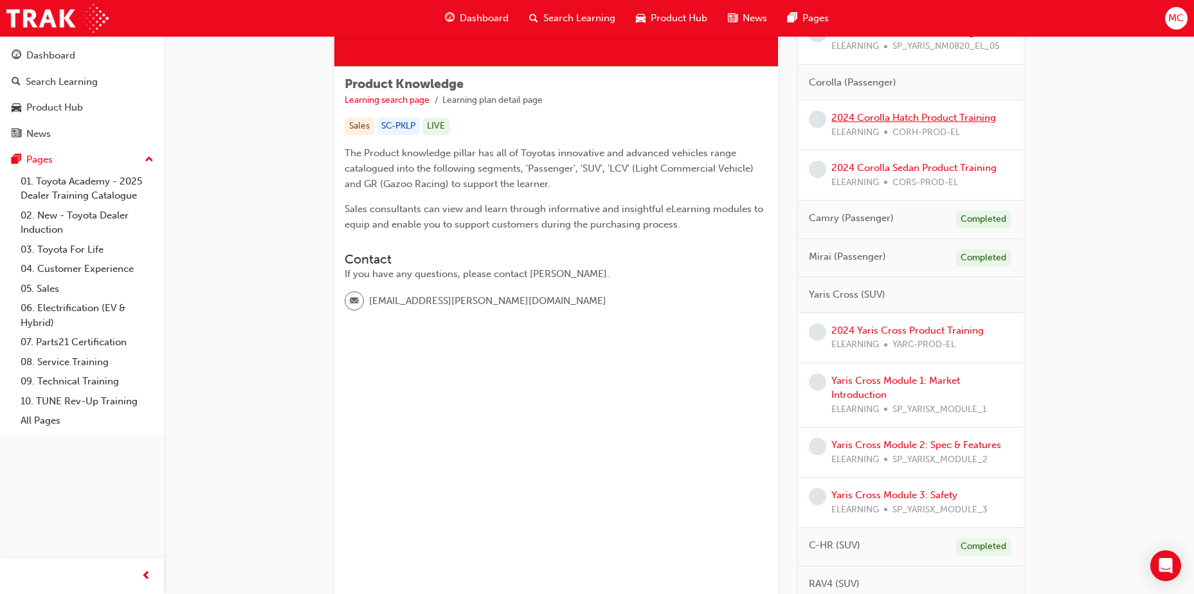
click at [791, 117] on link "2024 Corolla Hatch Product Training" at bounding box center [913, 118] width 165 height 12
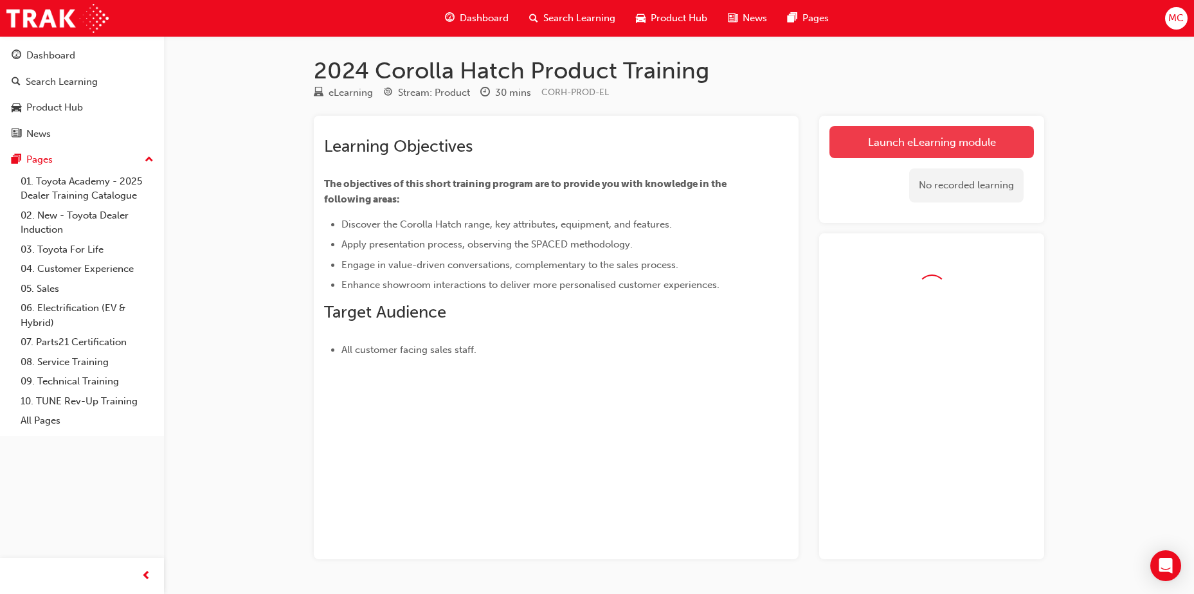
click at [791, 149] on link "Launch eLearning module" at bounding box center [931, 142] width 204 height 32
